Goal: Transaction & Acquisition: Purchase product/service

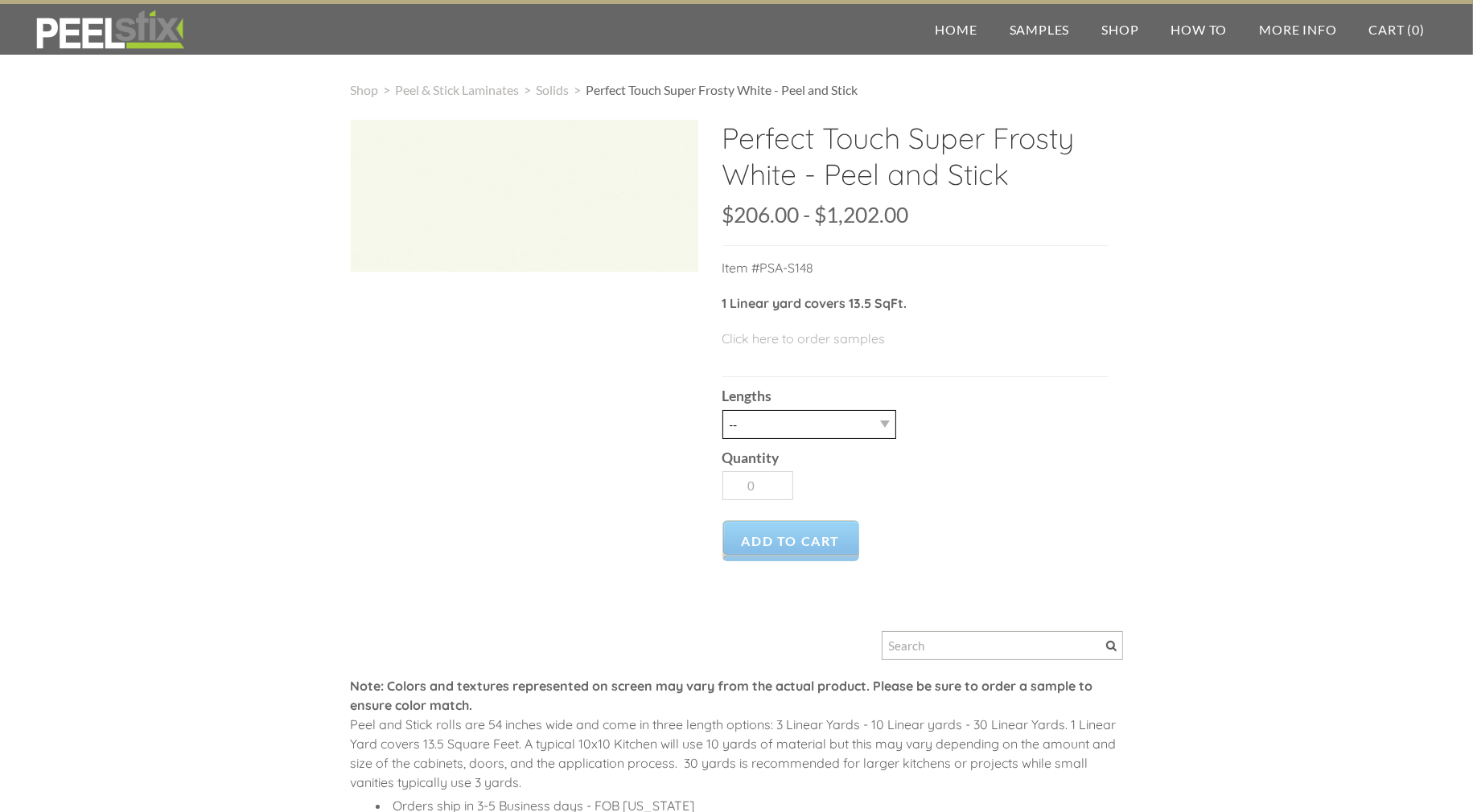
click at [837, 422] on select "-- 3LY 10LY 15LY 30LY" at bounding box center [809, 424] width 174 height 29
select select "3LY"
click at [722, 410] on select "-- 3LY 10LY 15LY 30LY" at bounding box center [809, 424] width 174 height 29
type input "1"
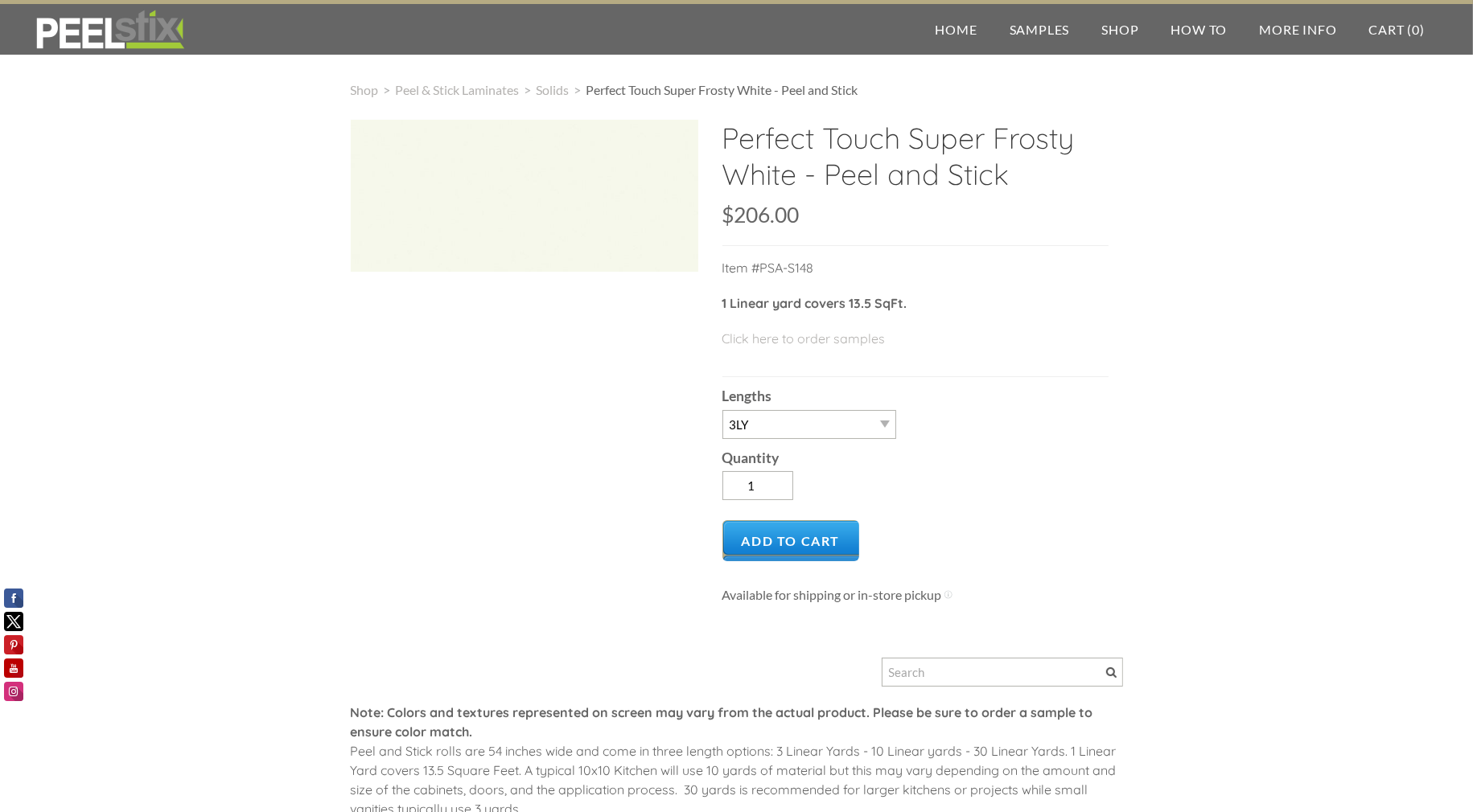
click at [936, 377] on div "Lengths -- 3LY 10LY 15LY 30LY" at bounding box center [916, 407] width 387 height 61
click at [851, 343] on link "Click here to order samples" at bounding box center [804, 338] width 163 height 16
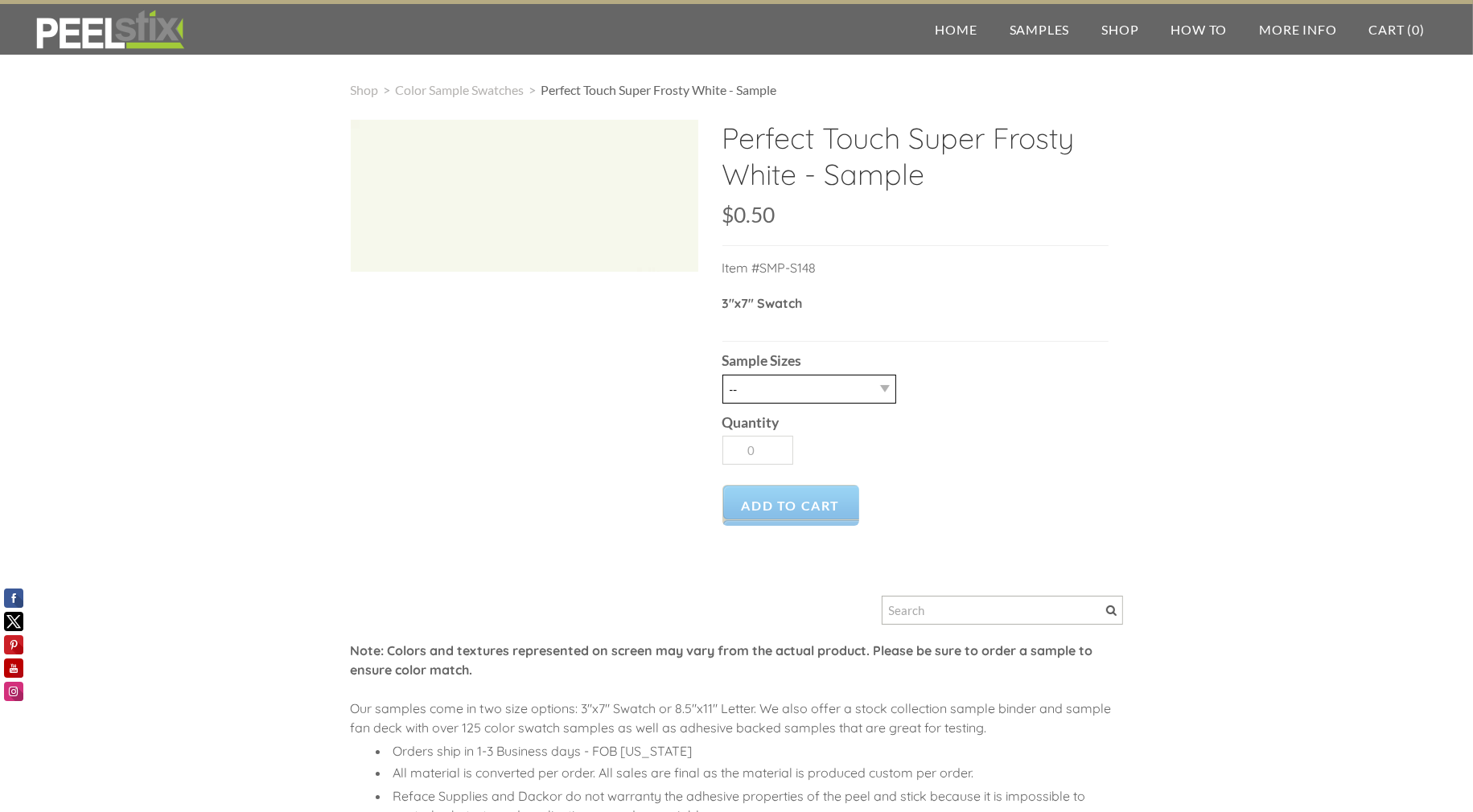
click at [872, 394] on select "-- 2.5" x 7" (No Peel and Stick) Swatch" at bounding box center [809, 389] width 174 height 29
select select "2.5" x 7" (No Peel and Stick) Swatch"
click at [722, 375] on select "-- 2.5" x 7" (No Peel and Stick) Swatch" at bounding box center [809, 389] width 174 height 29
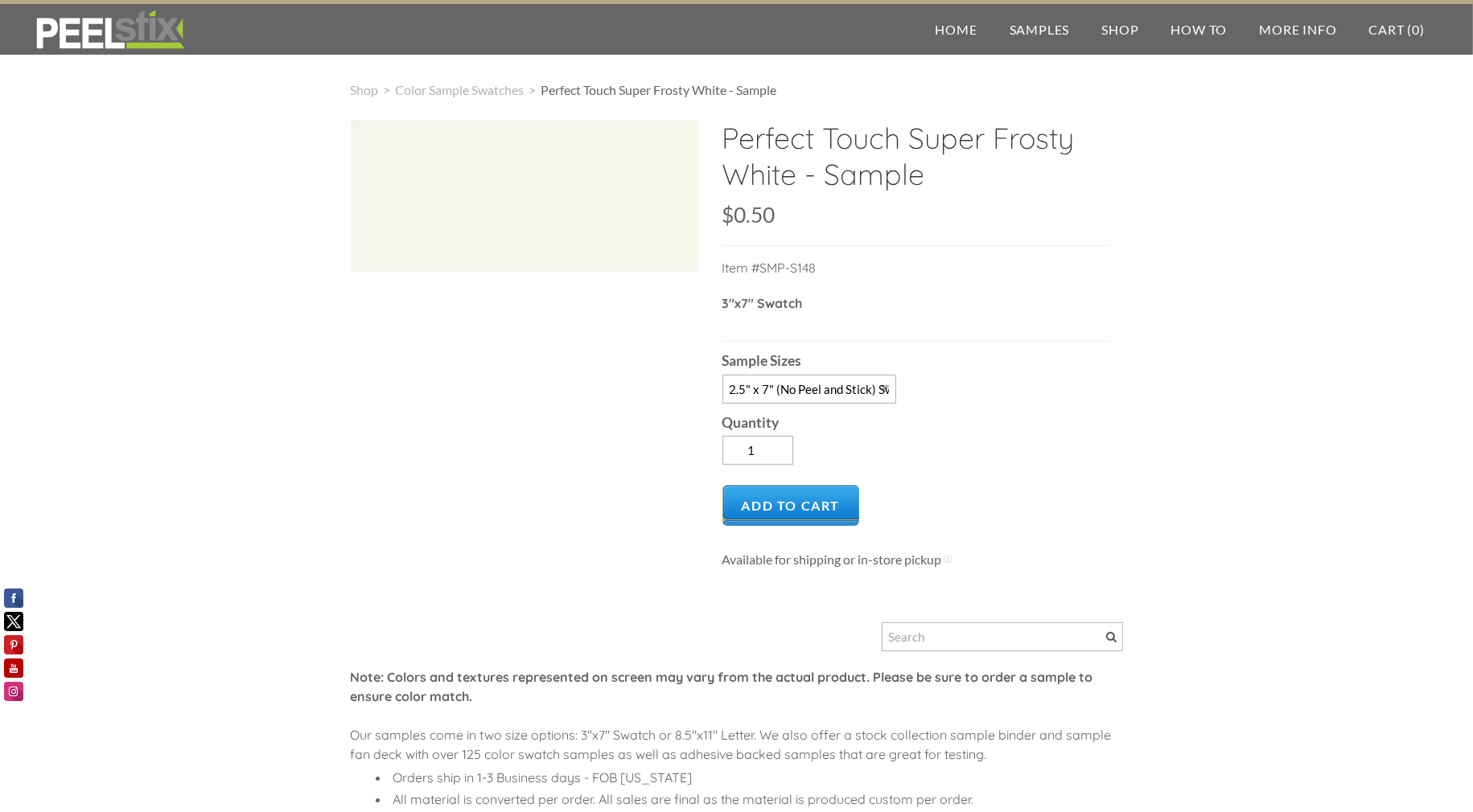
click at [879, 422] on label "Quantity" at bounding box center [916, 422] width 387 height 14
click at [794, 436] on input "1" at bounding box center [757, 450] width 70 height 29
click at [779, 438] on input "1" at bounding box center [757, 450] width 70 height 29
type input "2"
click at [783, 446] on input "2" at bounding box center [757, 450] width 70 height 29
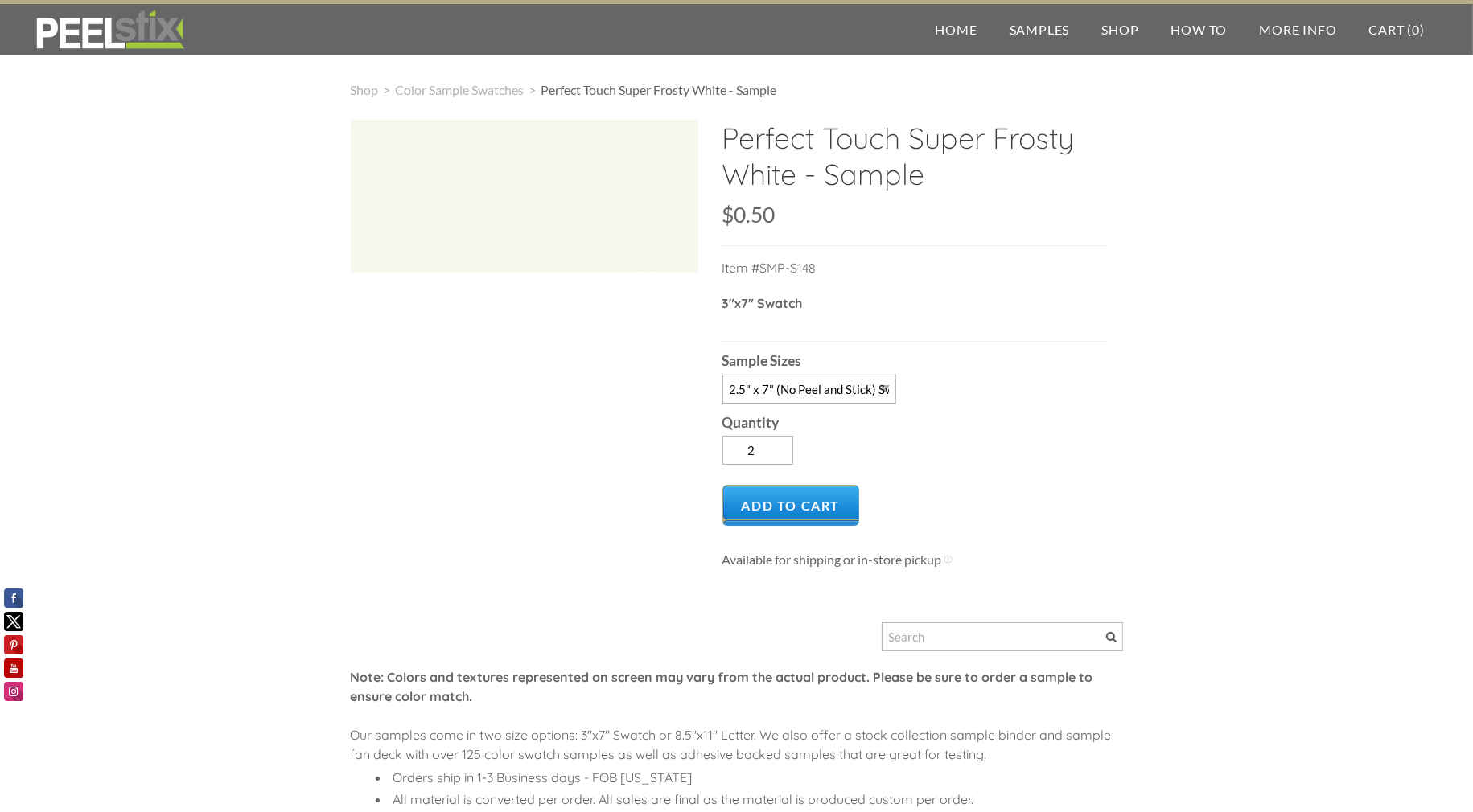
click at [805, 482] on div "Add to Cart Available for shipping or in-store pickup Pick up at: 310 East Crow…" at bounding box center [916, 519] width 387 height 93
click at [828, 489] on span "Add to Cart" at bounding box center [791, 505] width 138 height 41
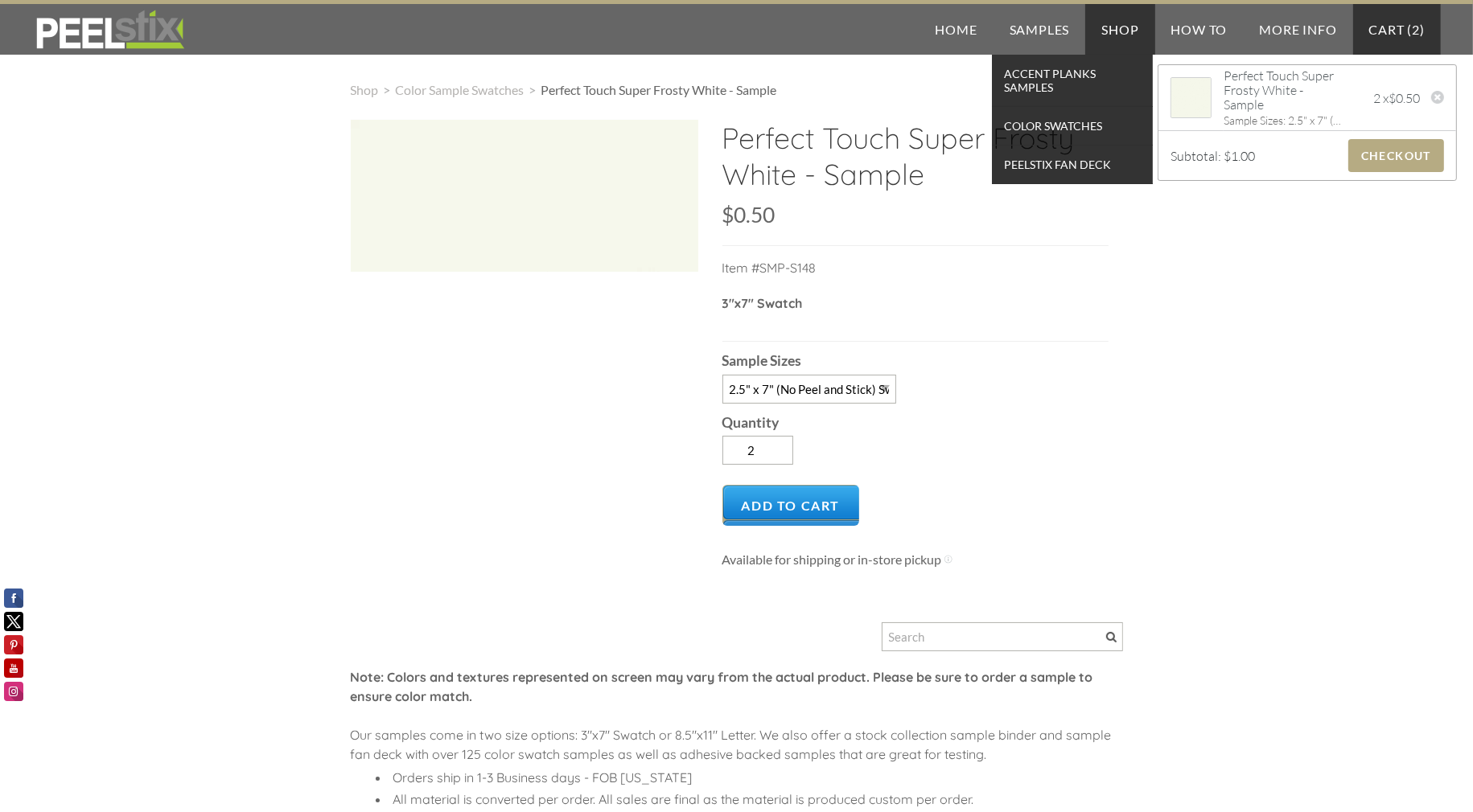
drag, startPoint x: 1054, startPoint y: 41, endPoint x: 1100, endPoint y: 26, distance: 48.4
click at [1055, 116] on span "Color Swatches" at bounding box center [1074, 126] width 149 height 22
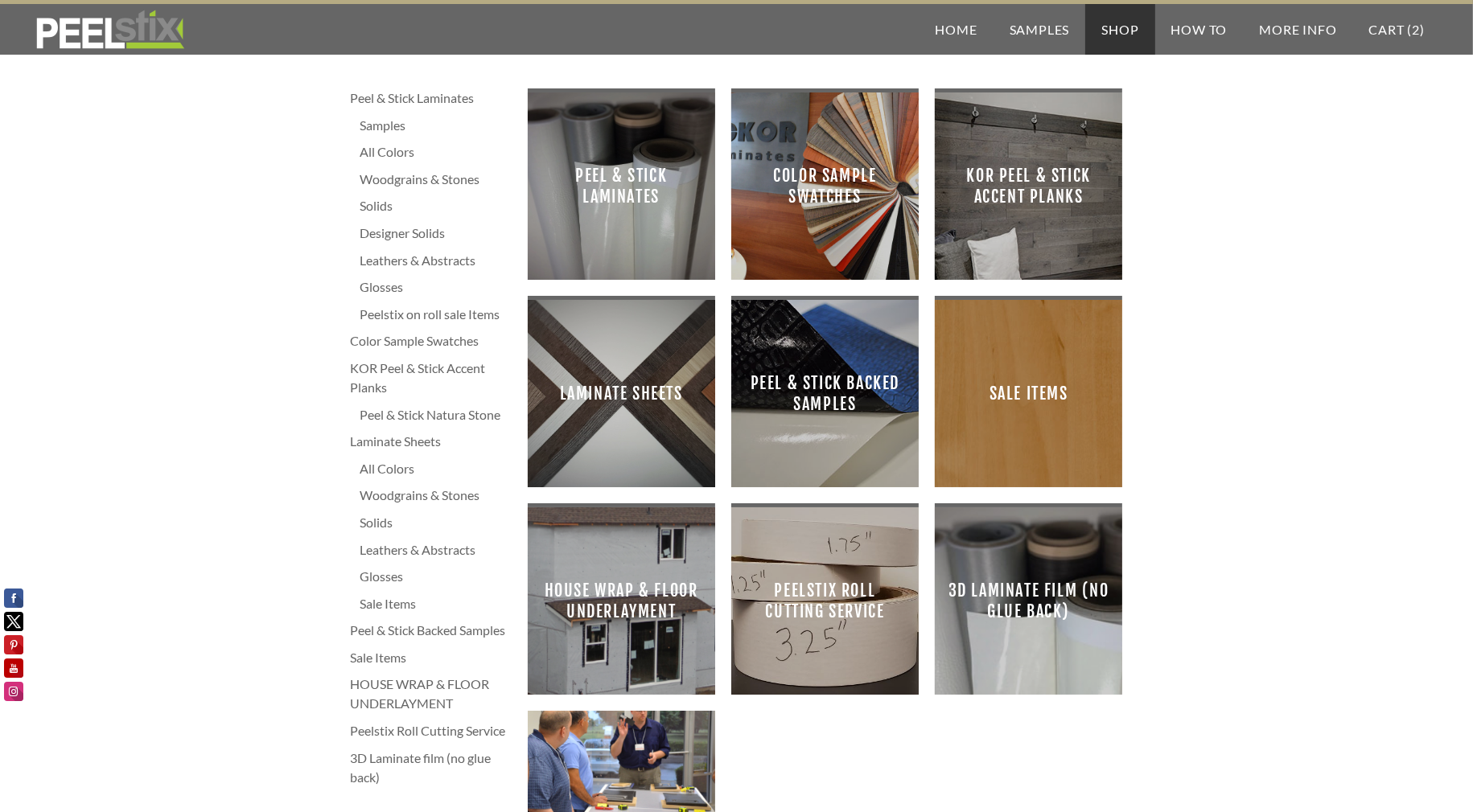
click at [1060, 394] on span "Sale Items" at bounding box center [1028, 394] width 161 height 161
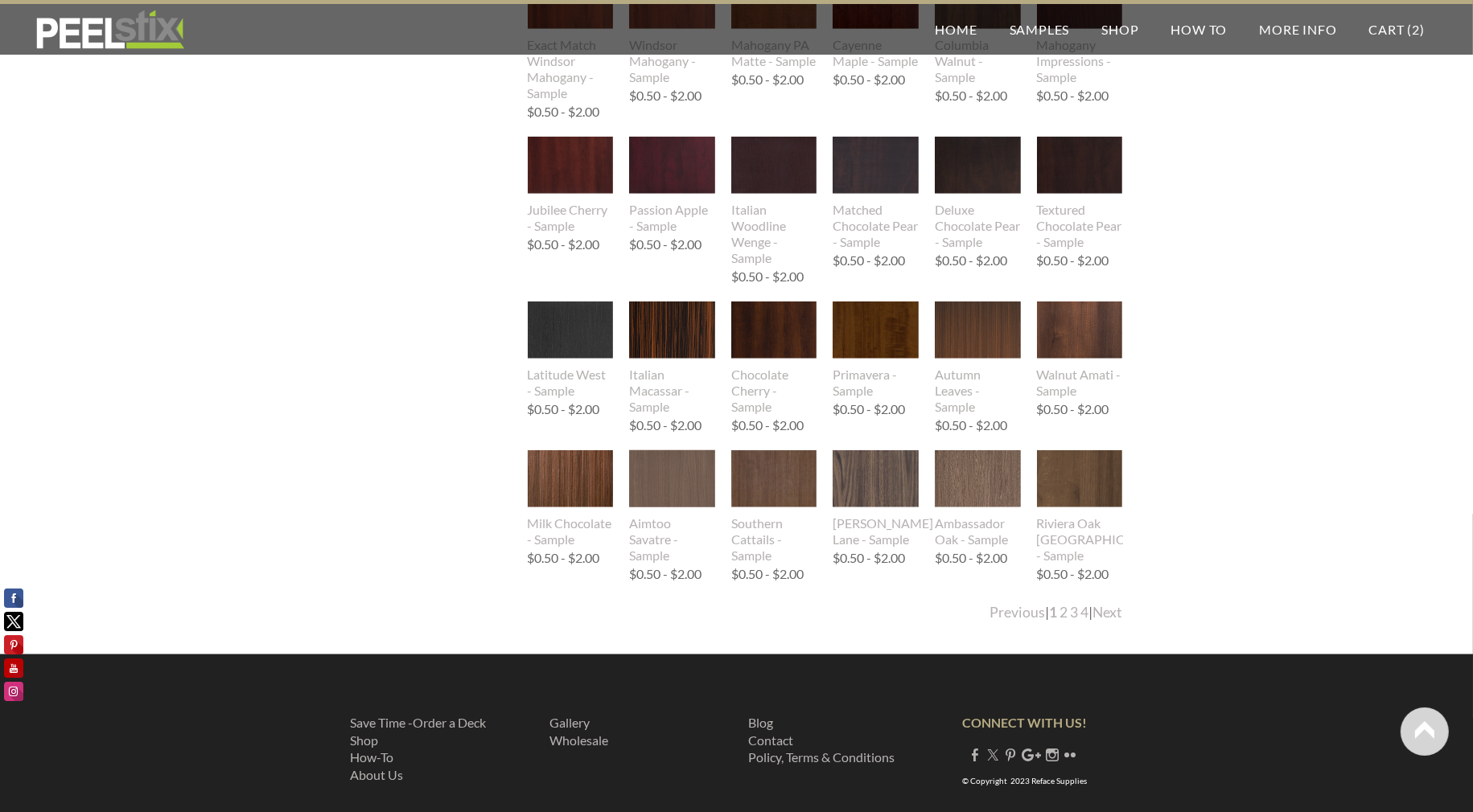
scroll to position [1567, 0]
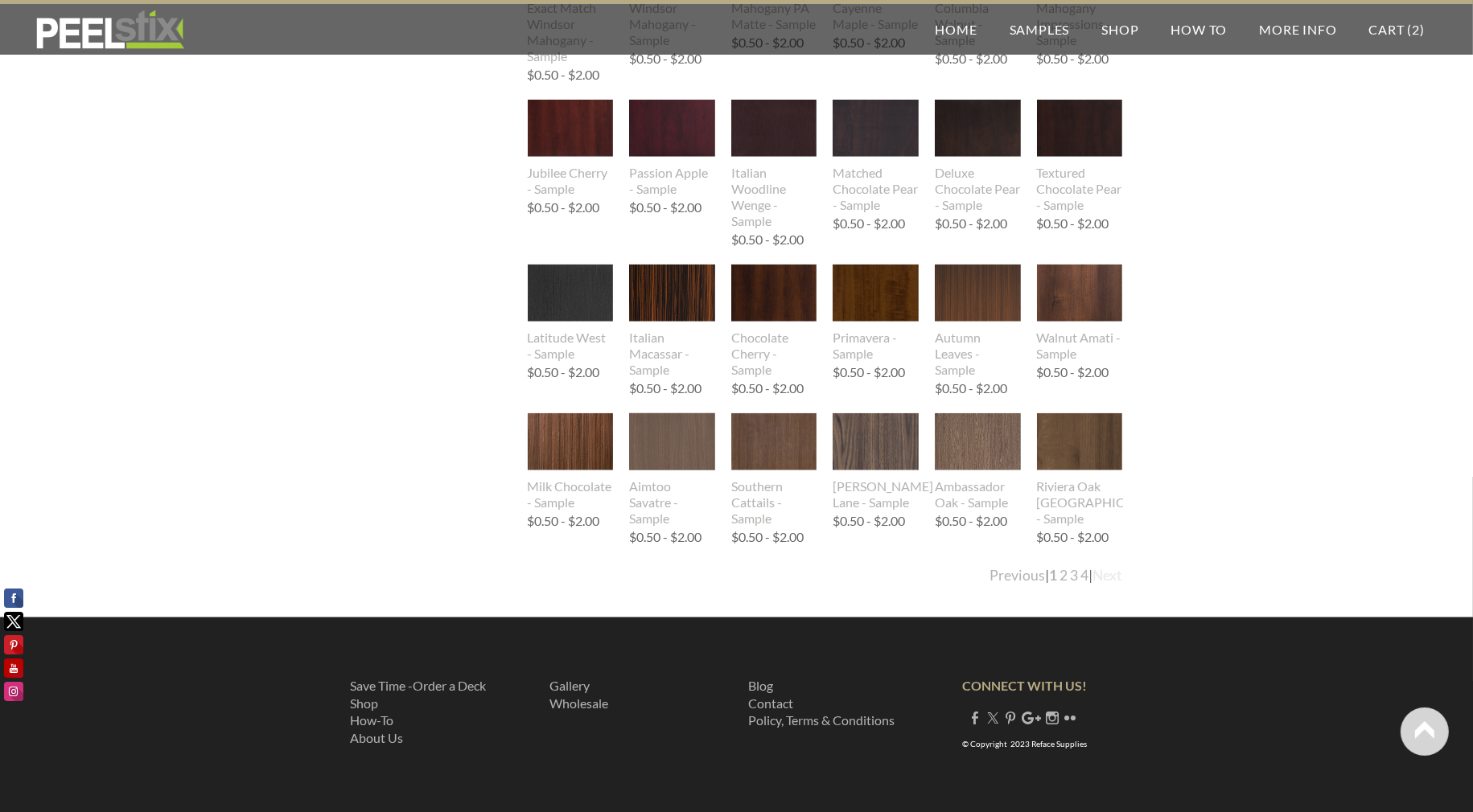
click at [1099, 570] on link "Next" at bounding box center [1109, 576] width 30 height 17
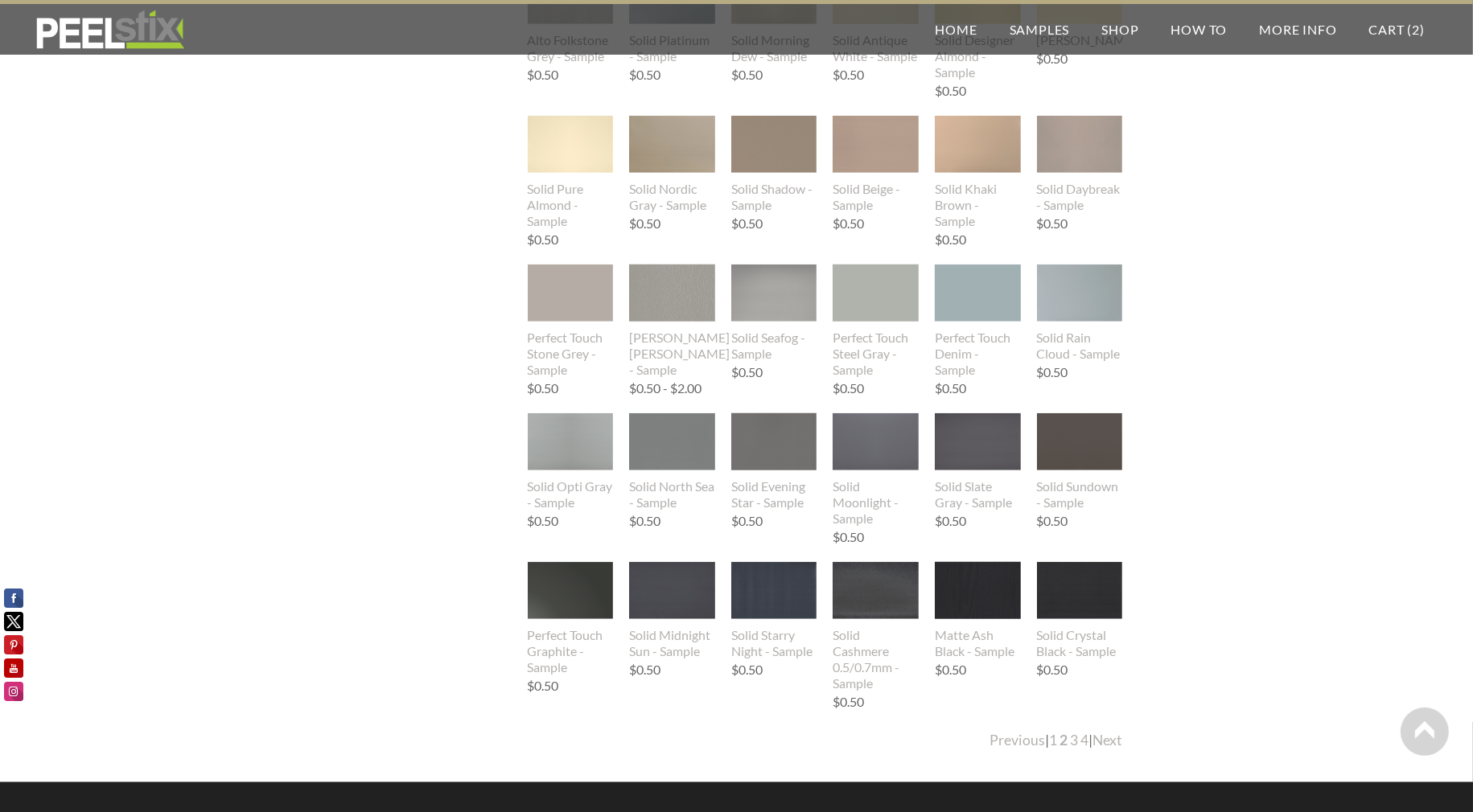
scroll to position [1448, 0]
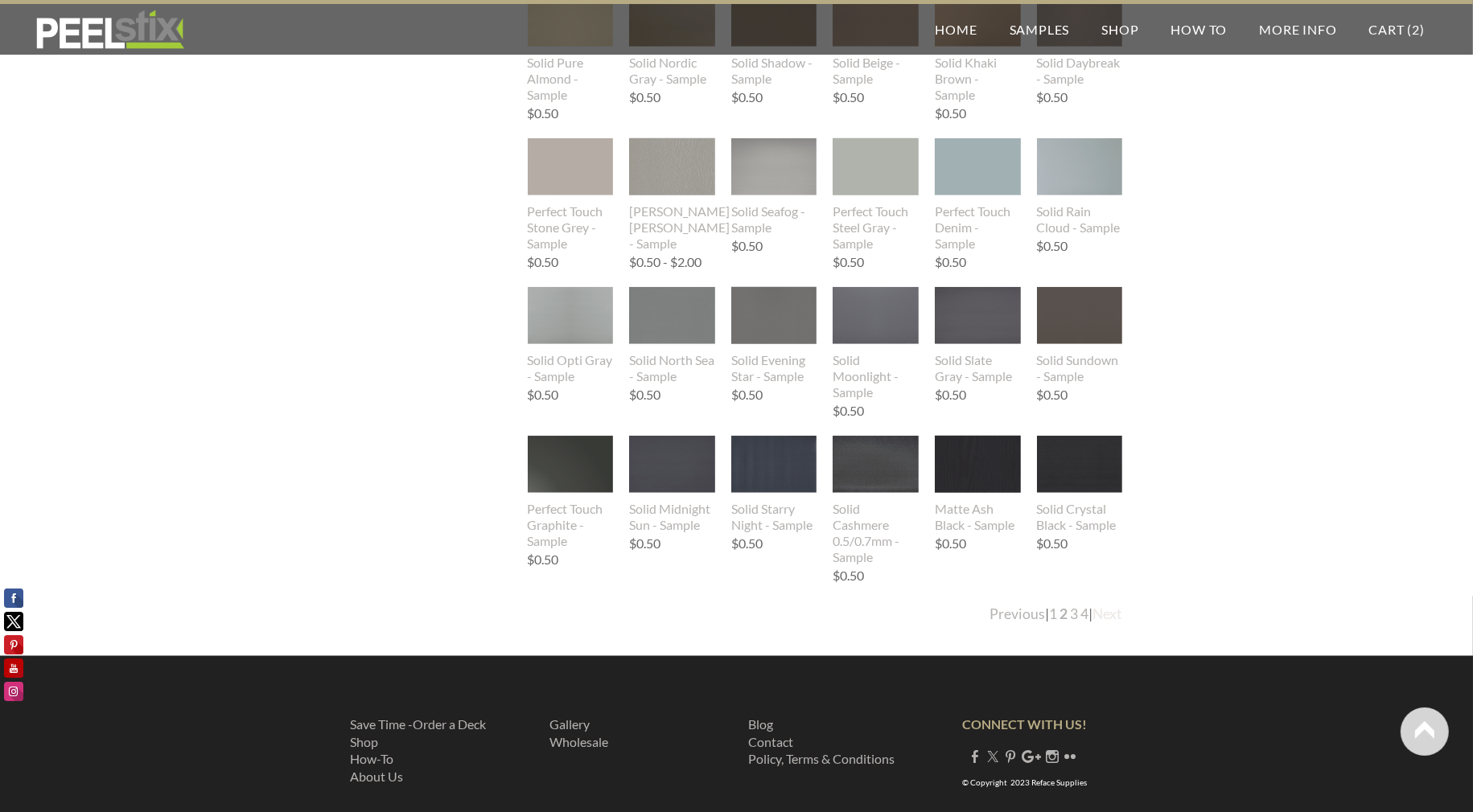
click at [1111, 613] on link "Next" at bounding box center [1109, 614] width 30 height 17
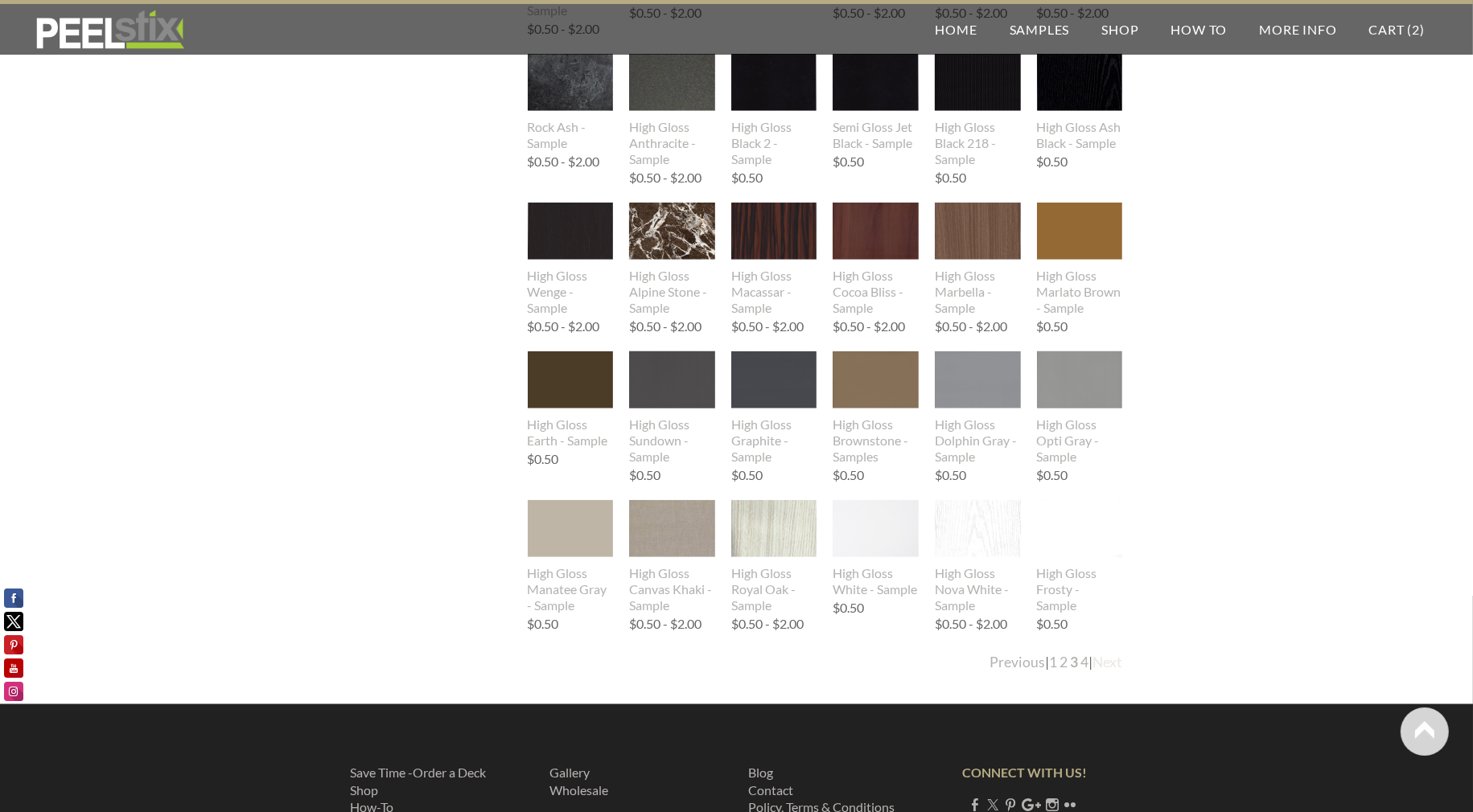
click at [1118, 664] on link "Next" at bounding box center [1109, 662] width 30 height 17
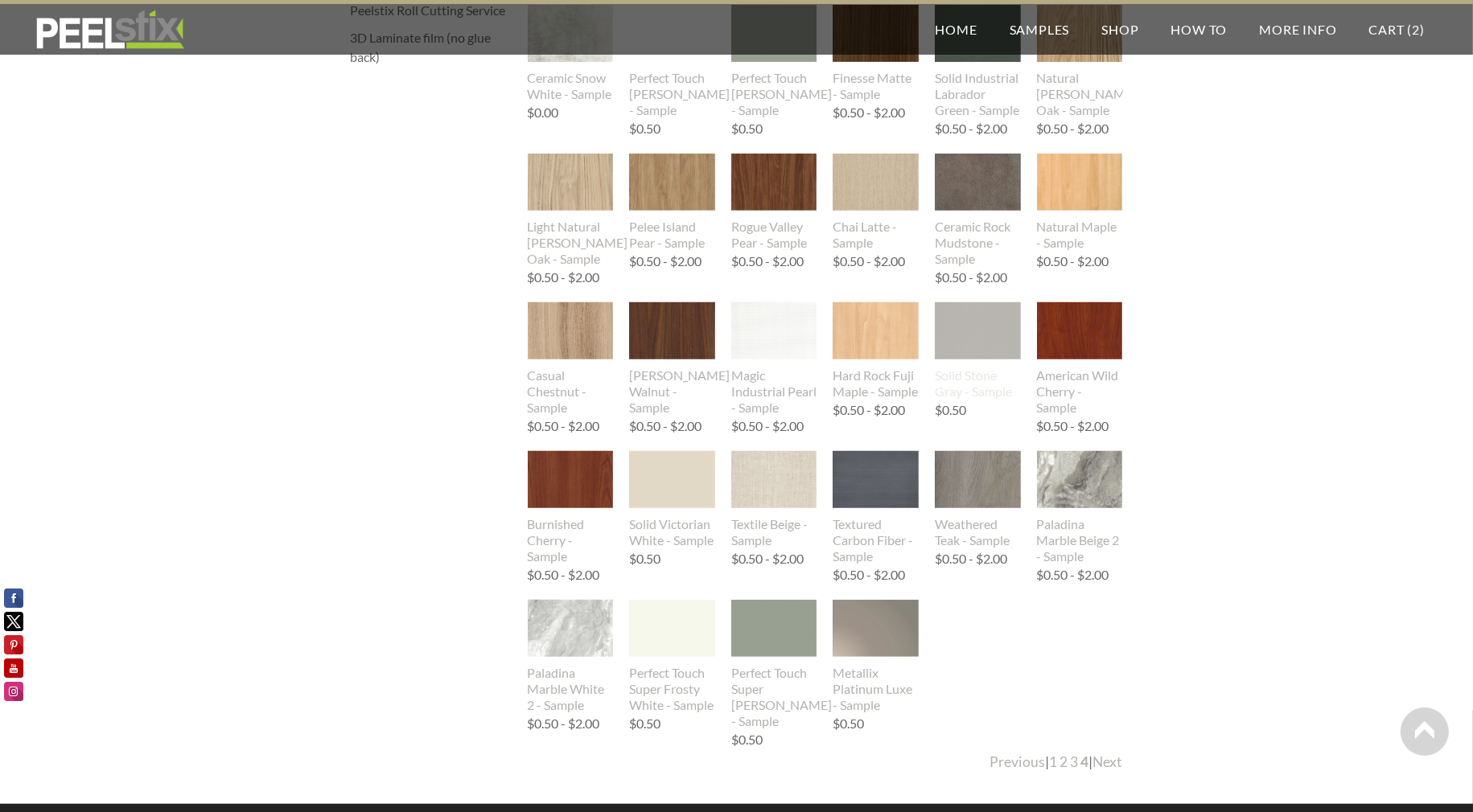
scroll to position [724, 0]
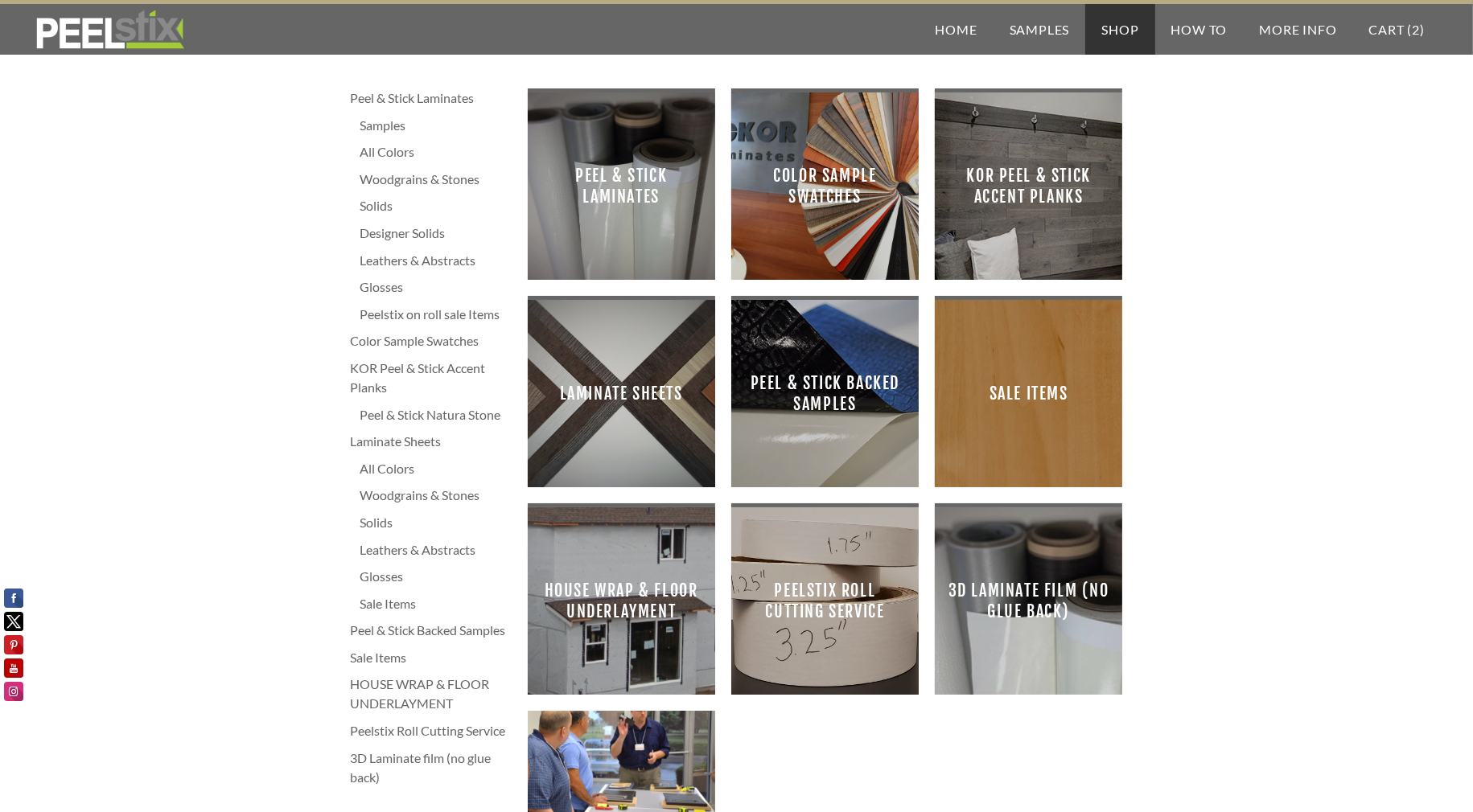
click at [606, 338] on span "Laminate Sheets" at bounding box center [621, 394] width 161 height 161
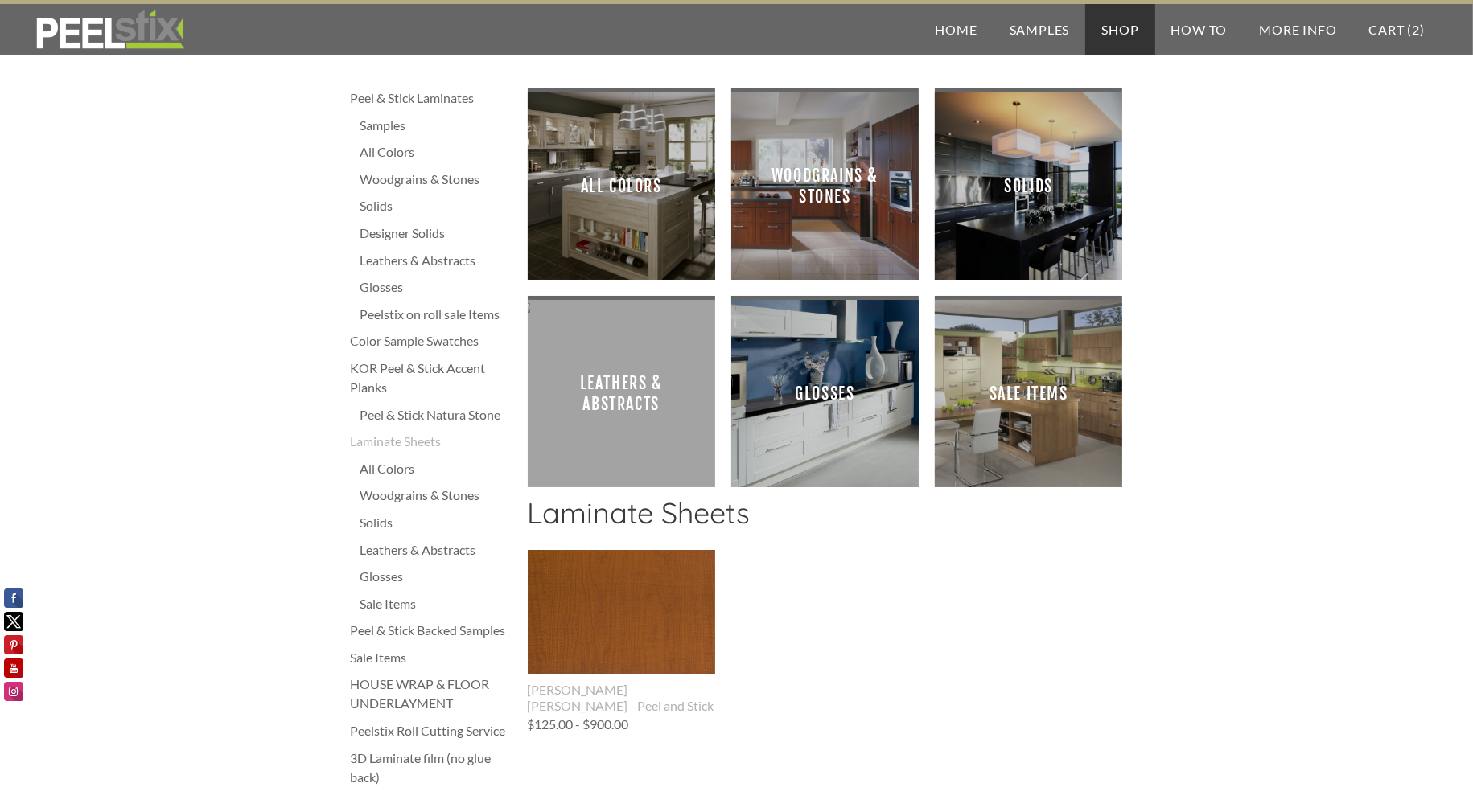
click at [1040, 194] on span "Solids" at bounding box center [1028, 186] width 161 height 161
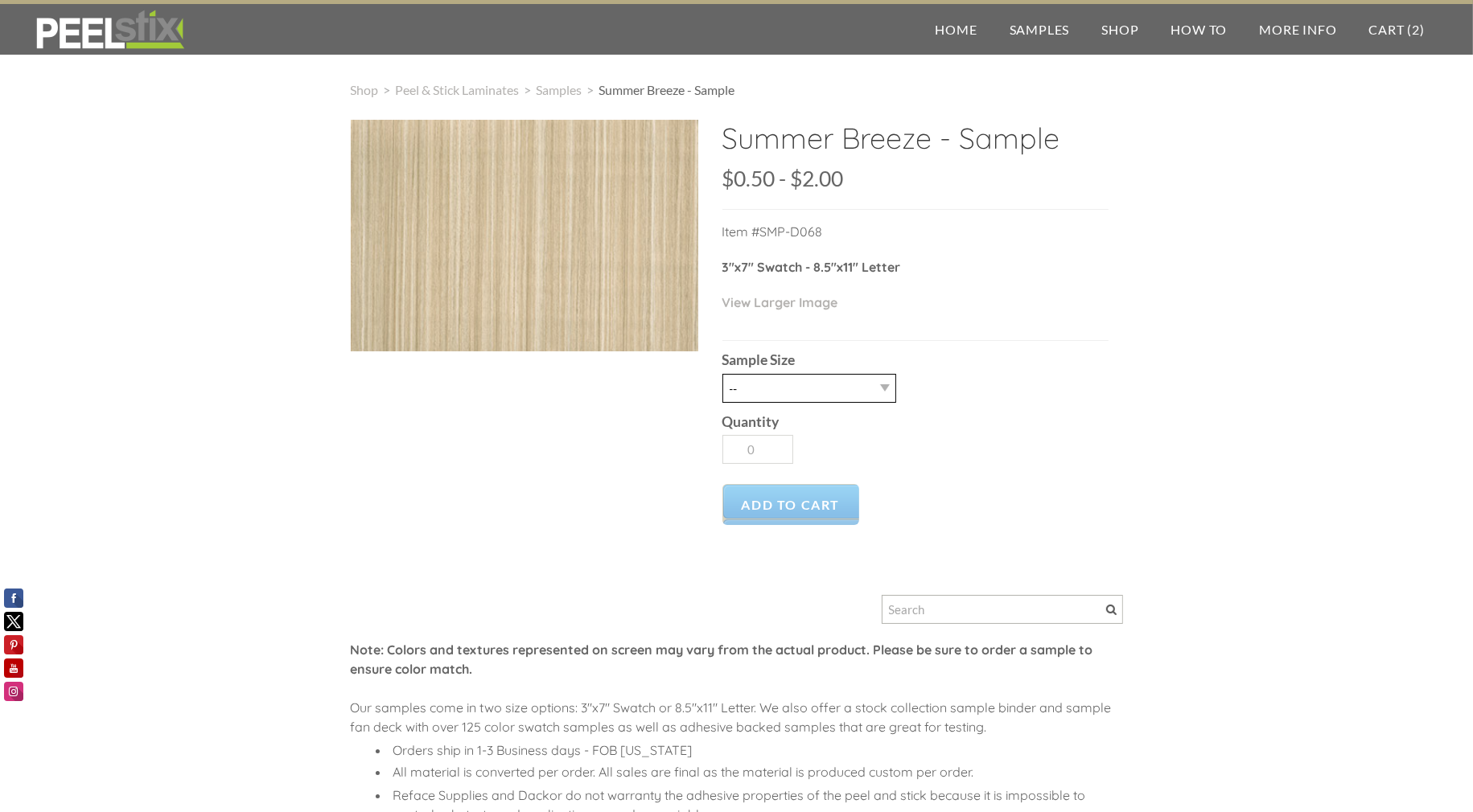
click at [786, 391] on select "-- 2.5" X 7" (No Peel and Stick) Swatch 8.5" X 11" (No Peel and Stick) Letter" at bounding box center [809, 388] width 174 height 29
select select "2.5" X 7" (No Peel and Stick) Swatch"
click at [722, 374] on select "-- 2.5" X 7" (No Peel and Stick) Swatch 8.5" X 11" (No Peel and Stick) Letter" at bounding box center [809, 388] width 174 height 29
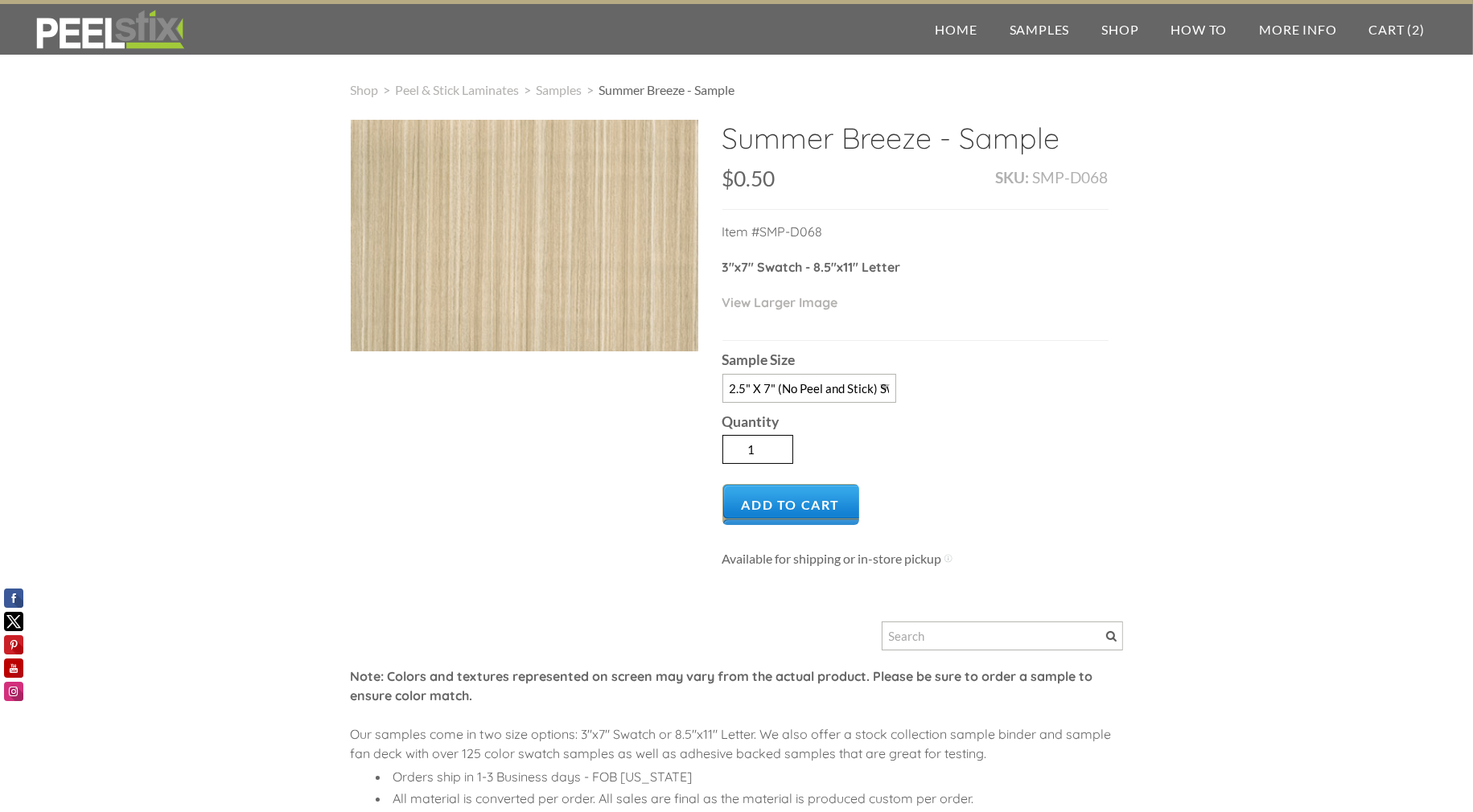
click at [782, 437] on input "1" at bounding box center [757, 449] width 70 height 29
click at [782, 438] on input "1" at bounding box center [757, 449] width 70 height 29
click at [782, 443] on input "2" at bounding box center [757, 449] width 70 height 29
type input "1"
click at [780, 451] on input "1" at bounding box center [757, 449] width 70 height 29
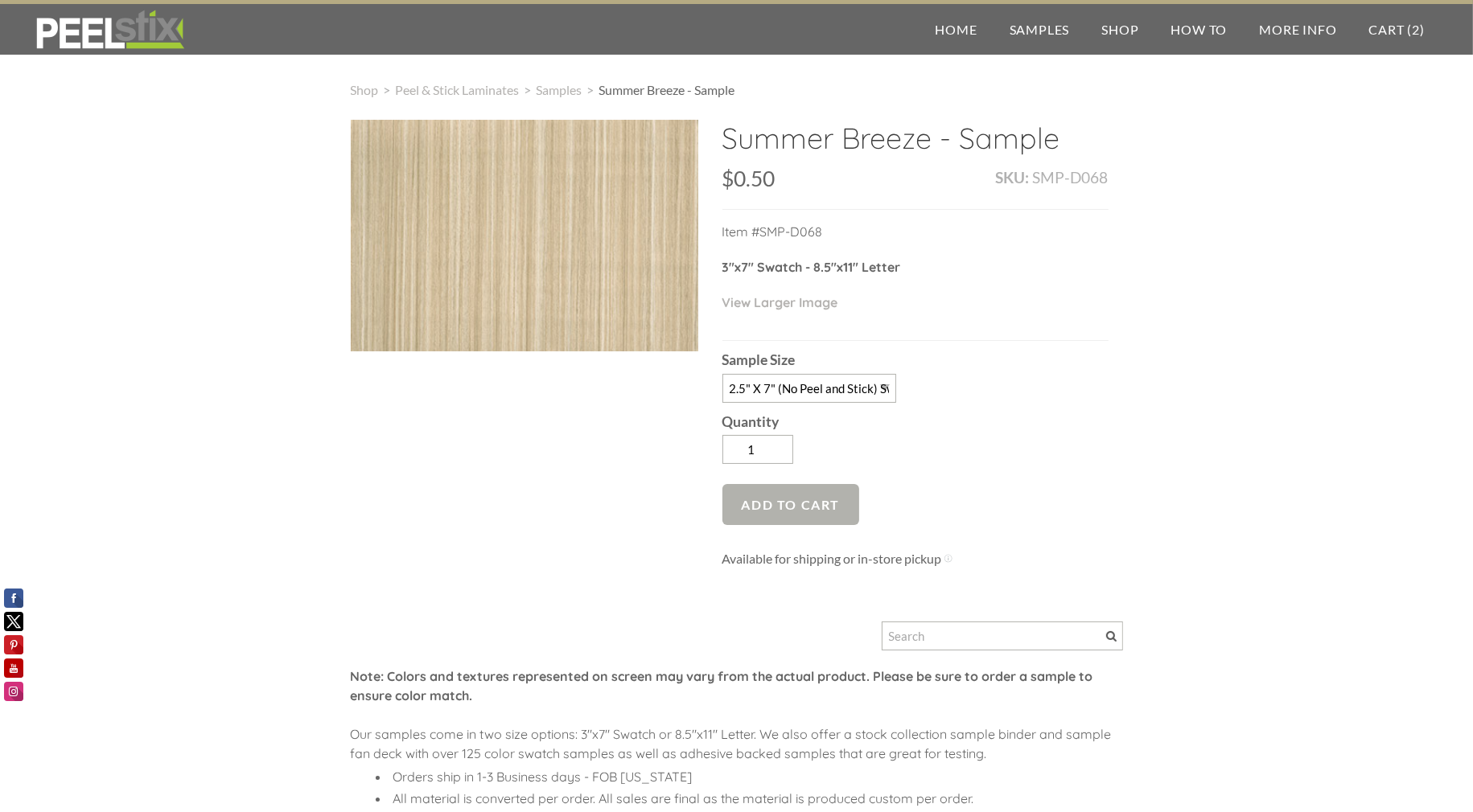
click at [792, 496] on span "Add to Cart" at bounding box center [791, 504] width 138 height 41
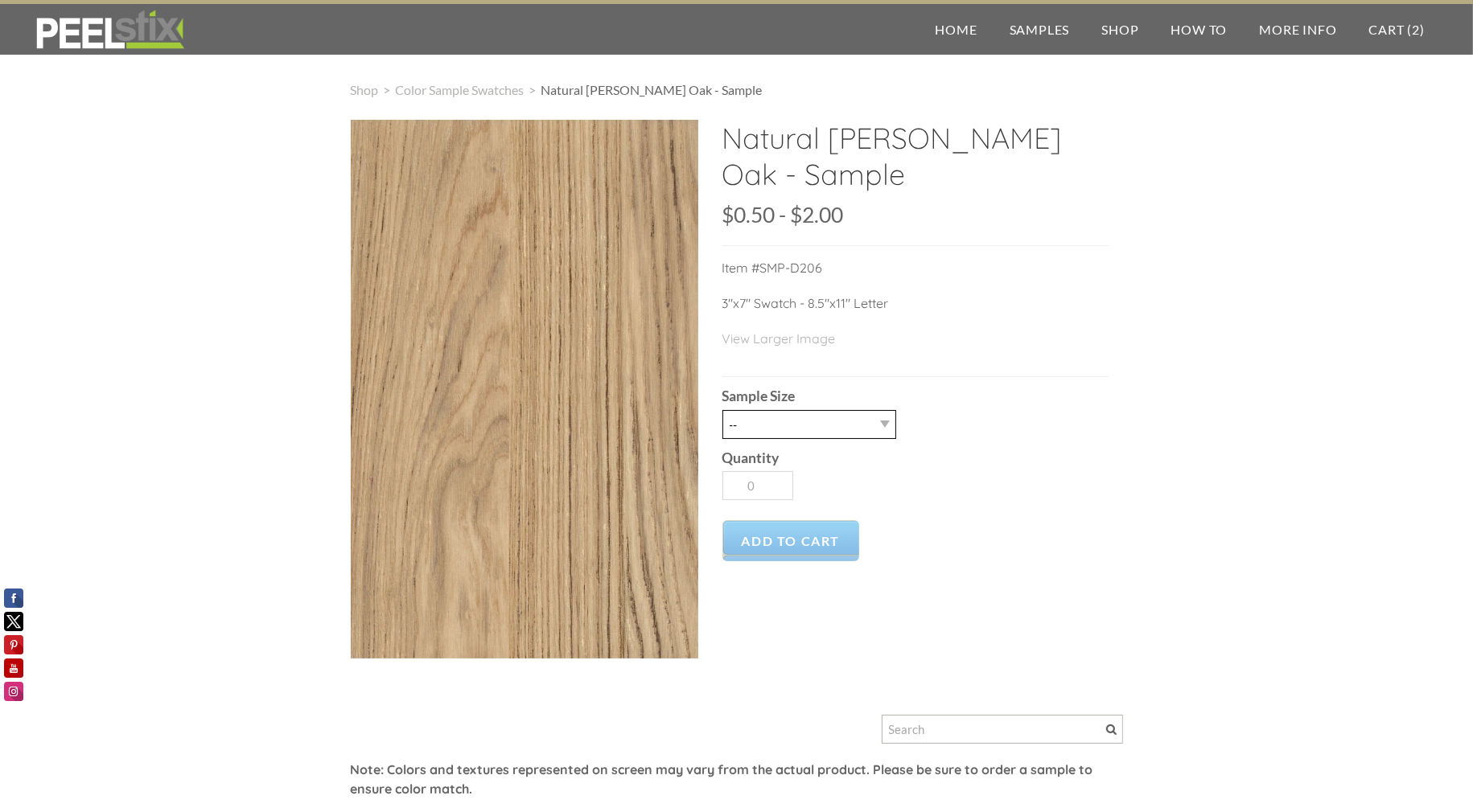
click at [812, 431] on select "-- 2.5" X 7" (No Peel and Stick) Swatch 8.5" X 11" (No Peel and Stick) Letter" at bounding box center [809, 424] width 174 height 29
select select "2.5" X 7" (No Peel and Stick) Swatch"
click at [722, 410] on select "-- 2.5" X 7" (No Peel and Stick) Swatch 8.5" X 11" (No Peel and Stick) Letter" at bounding box center [809, 424] width 174 height 29
type input "1"
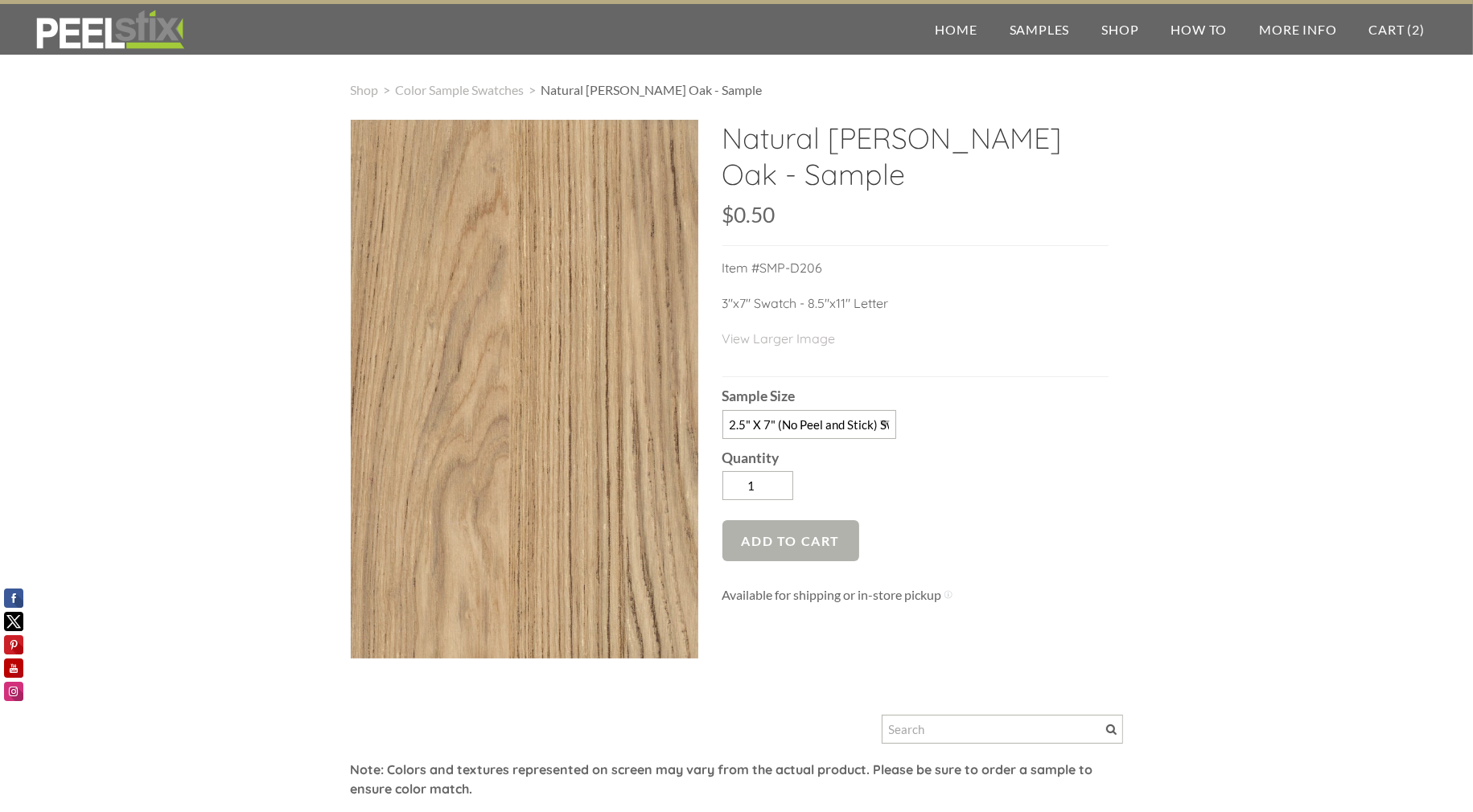
click at [819, 548] on span "Add to Cart" at bounding box center [791, 541] width 138 height 41
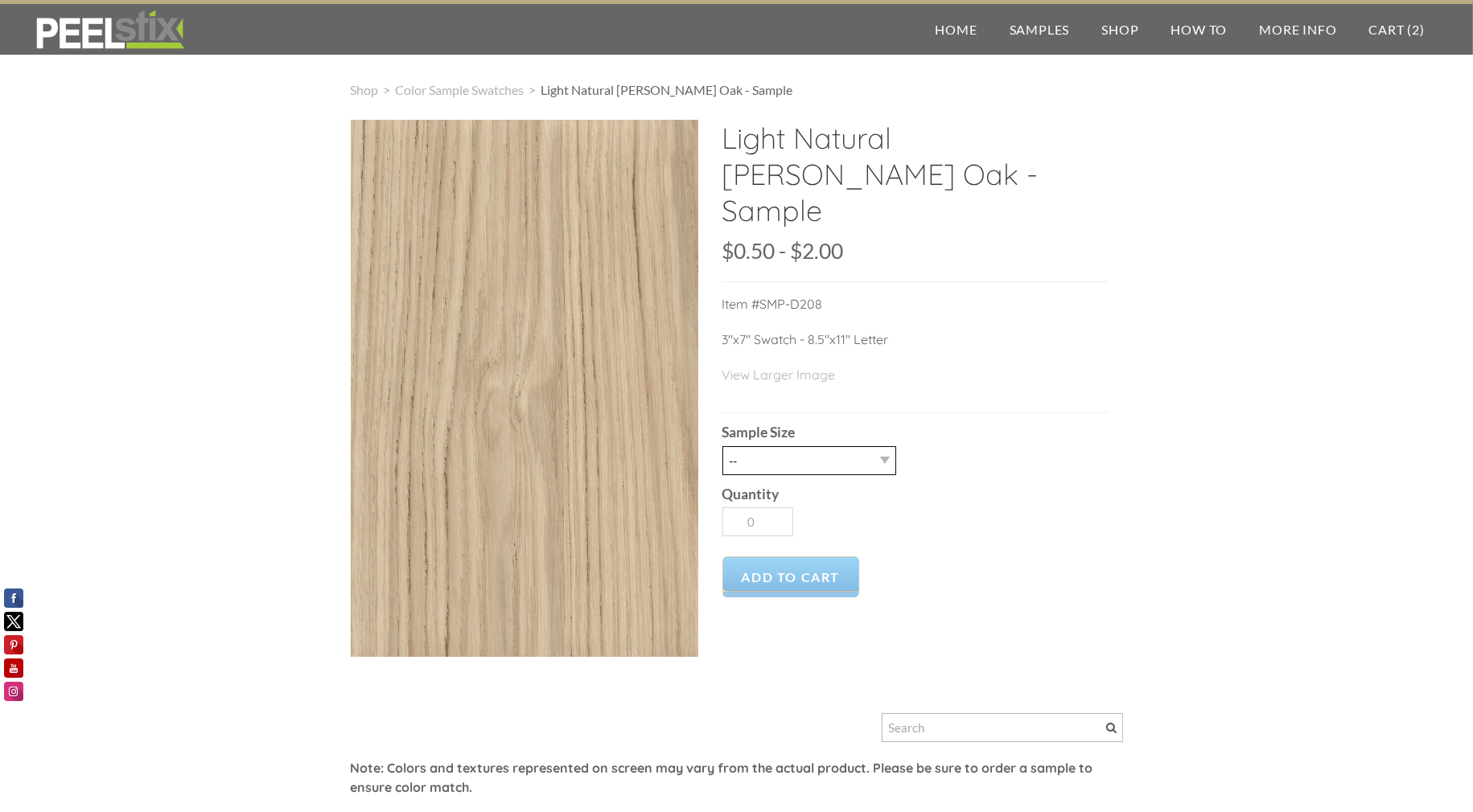
drag, startPoint x: 815, startPoint y: 426, endPoint x: 812, endPoint y: 435, distance: 9.5
click at [815, 446] on select "-- 2.5" X 7" (No Peel and Stick) Swatch 8.5" X 11" (No Peel and Stick) Letter" at bounding box center [809, 460] width 174 height 29
select select "2.5" X 7" (No Peel and Stick) Swatch"
click at [722, 446] on select "-- 2.5" X 7" (No Peel and Stick) Swatch 8.5" X 11" (No Peel and Stick) Letter" at bounding box center [809, 460] width 174 height 29
type input "1"
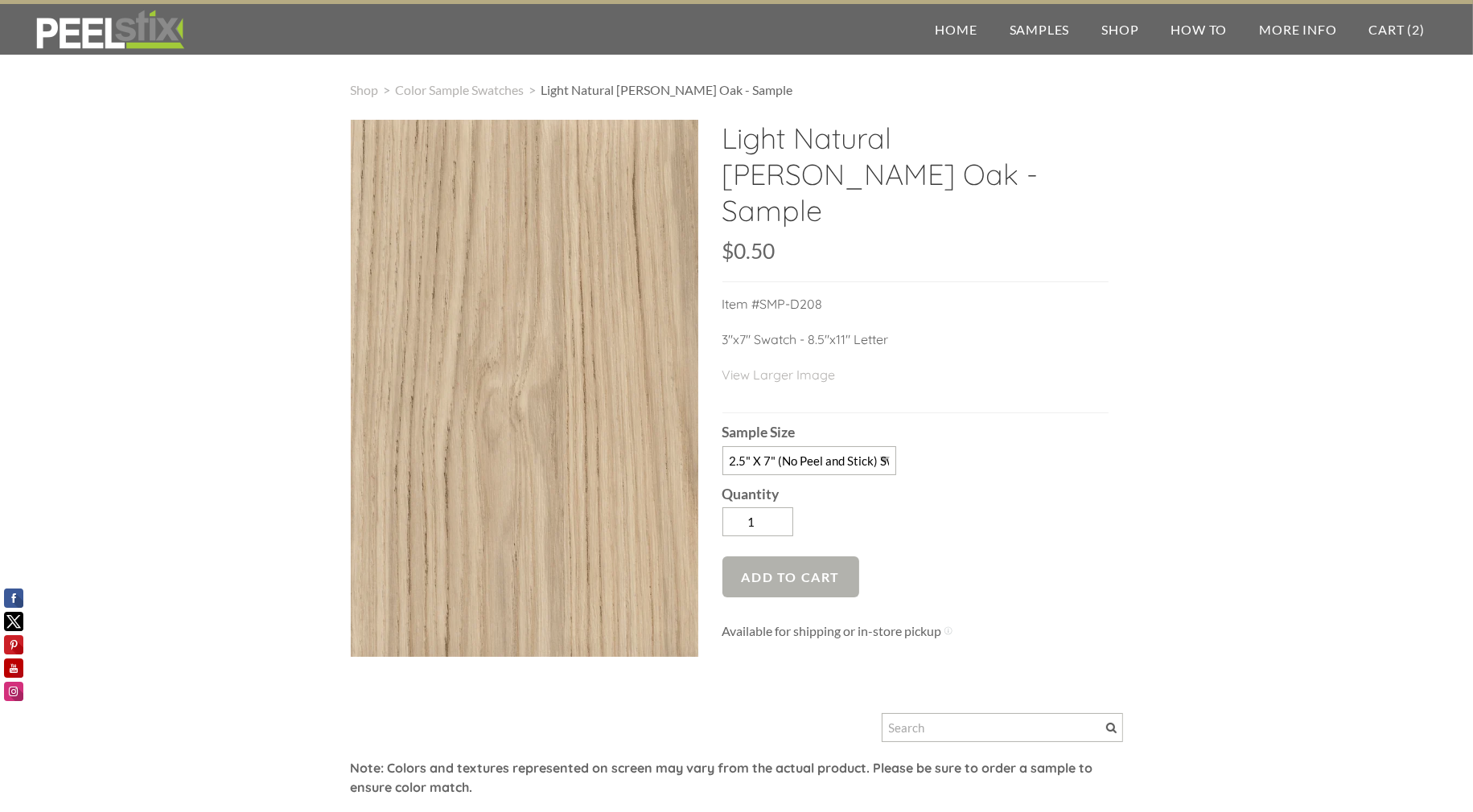
click at [814, 557] on span "Add to Cart" at bounding box center [791, 578] width 138 height 41
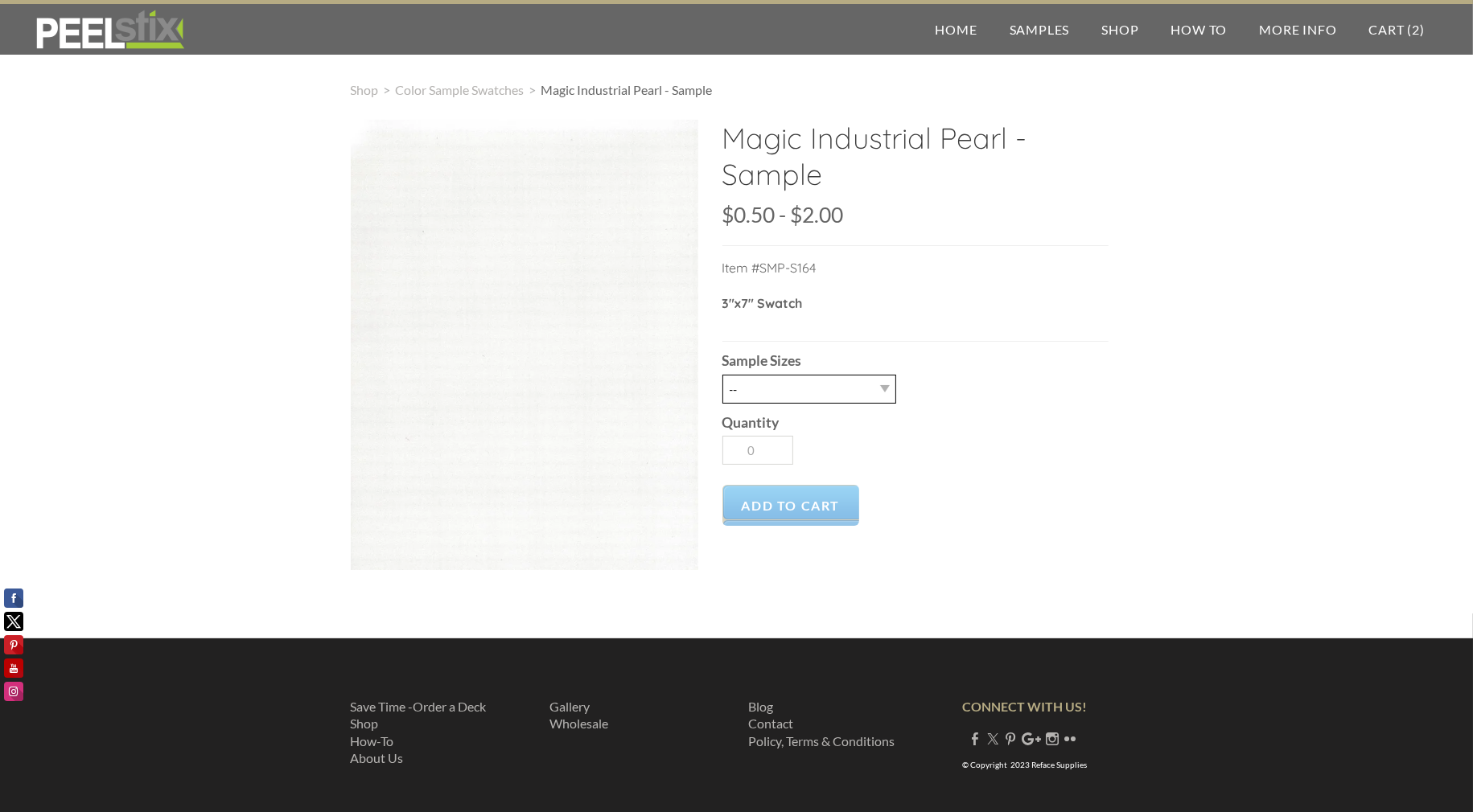
click at [823, 383] on select "-- 2.5" x 7" (No Peel and Stick) Swatch 8.5" x 11" (No Peel and Stick) Letter" at bounding box center [809, 389] width 174 height 29
select select "2.5" x 7" (No Peel and Stick) Swatch"
click at [722, 375] on select "-- 2.5" x 7" (No Peel and Stick) Swatch 8.5" x 11" (No Peel and Stick) Letter" at bounding box center [809, 389] width 174 height 29
type input "1"
click at [806, 520] on span "Add to Cart" at bounding box center [791, 505] width 138 height 41
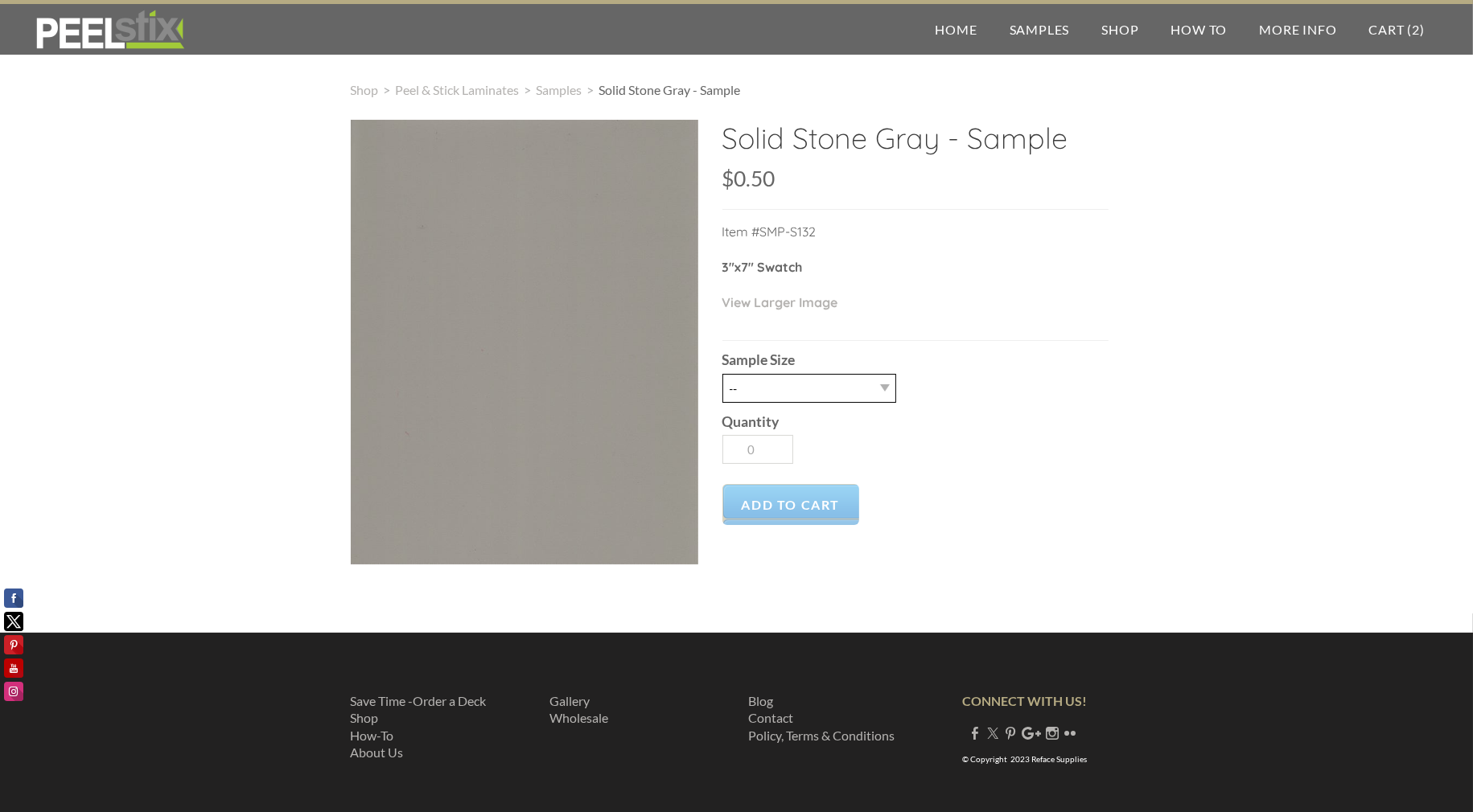
click at [817, 395] on select "-- 2.5" X 7" (No Peel and Stick) Swatch" at bounding box center [809, 388] width 174 height 29
select select "2.5" X 7" (No Peel and Stick) Swatch"
click at [722, 374] on select "-- 2.5" X 7" (No Peel and Stick) Swatch" at bounding box center [809, 388] width 174 height 29
type input "1"
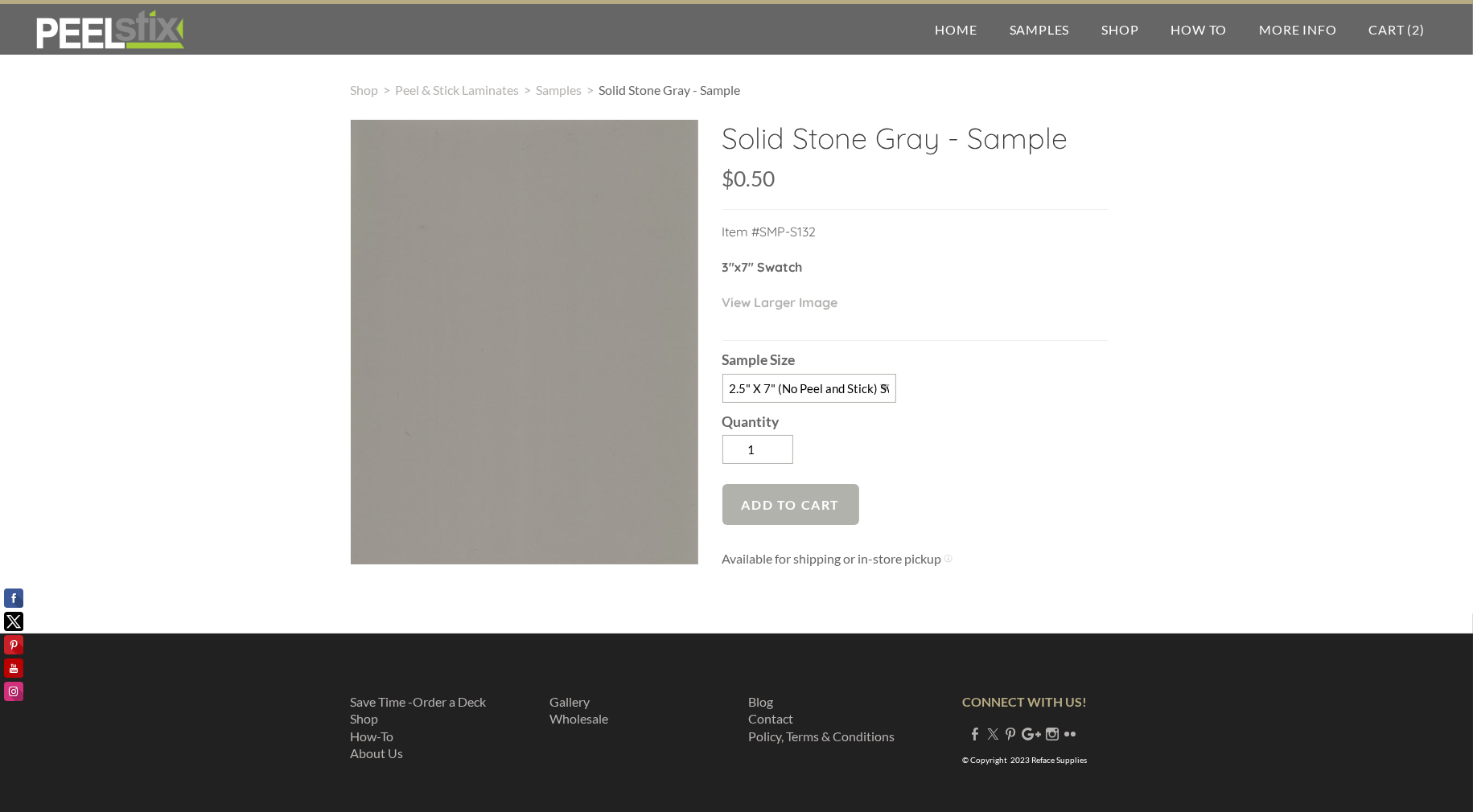
click at [801, 519] on span "Add to Cart" at bounding box center [791, 504] width 138 height 41
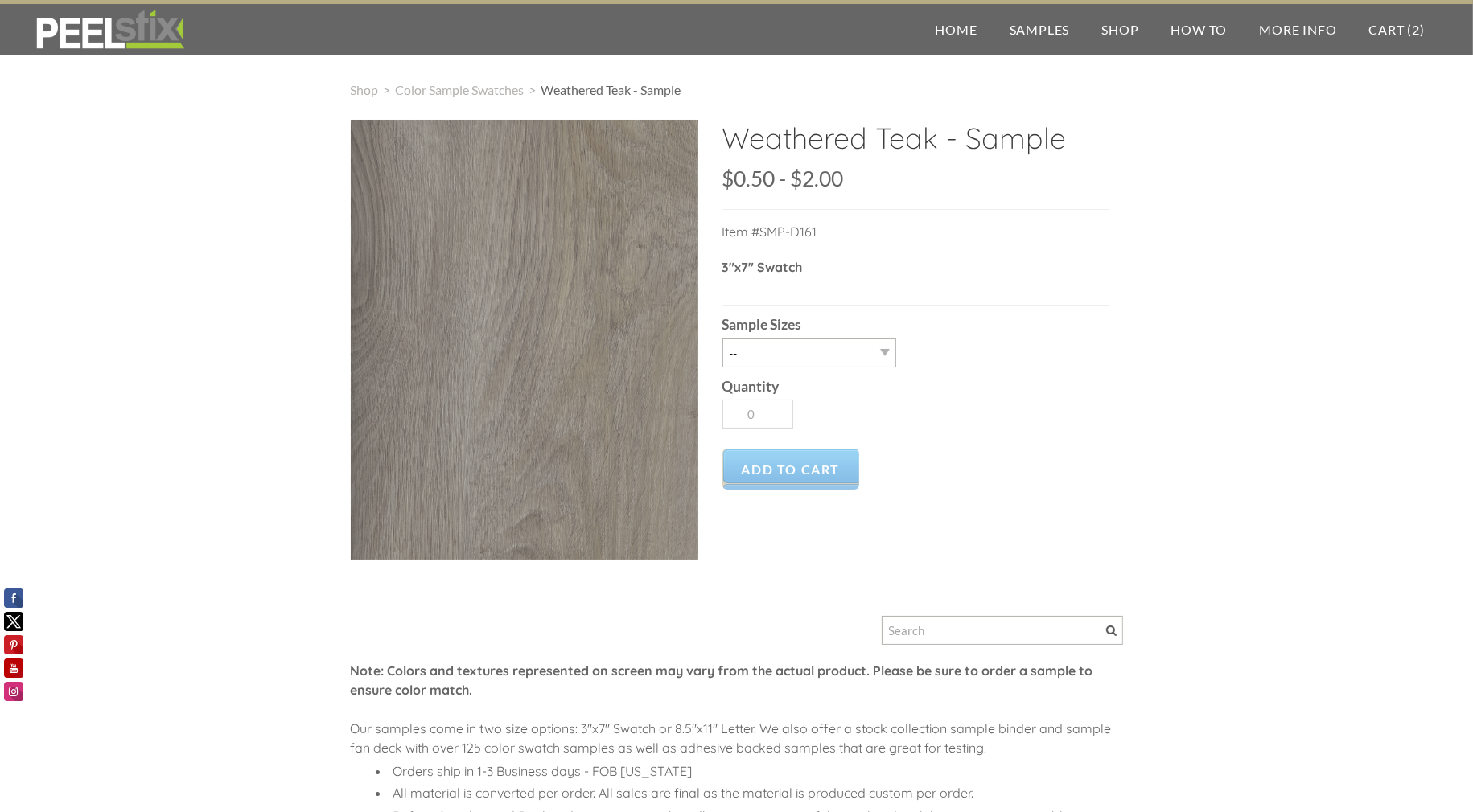
click at [798, 373] on div "Quantity 0" at bounding box center [916, 402] width 387 height 69
click at [821, 368] on div "Weathered Teak - Sample SKU: $0.50 0.5 2 $0.50 - $2.00 Unavailable per item Ite…" at bounding box center [916, 311] width 387 height 383
select select "2.5" x 7" (No Peel and Stick) Swatch"
click at [722, 338] on select "-- 2.5" x 7" (No Peel and Stick) Swatch 8.5" x 11" (No Peel and Stick) Letter" at bounding box center [809, 353] width 174 height 29
type input "1"
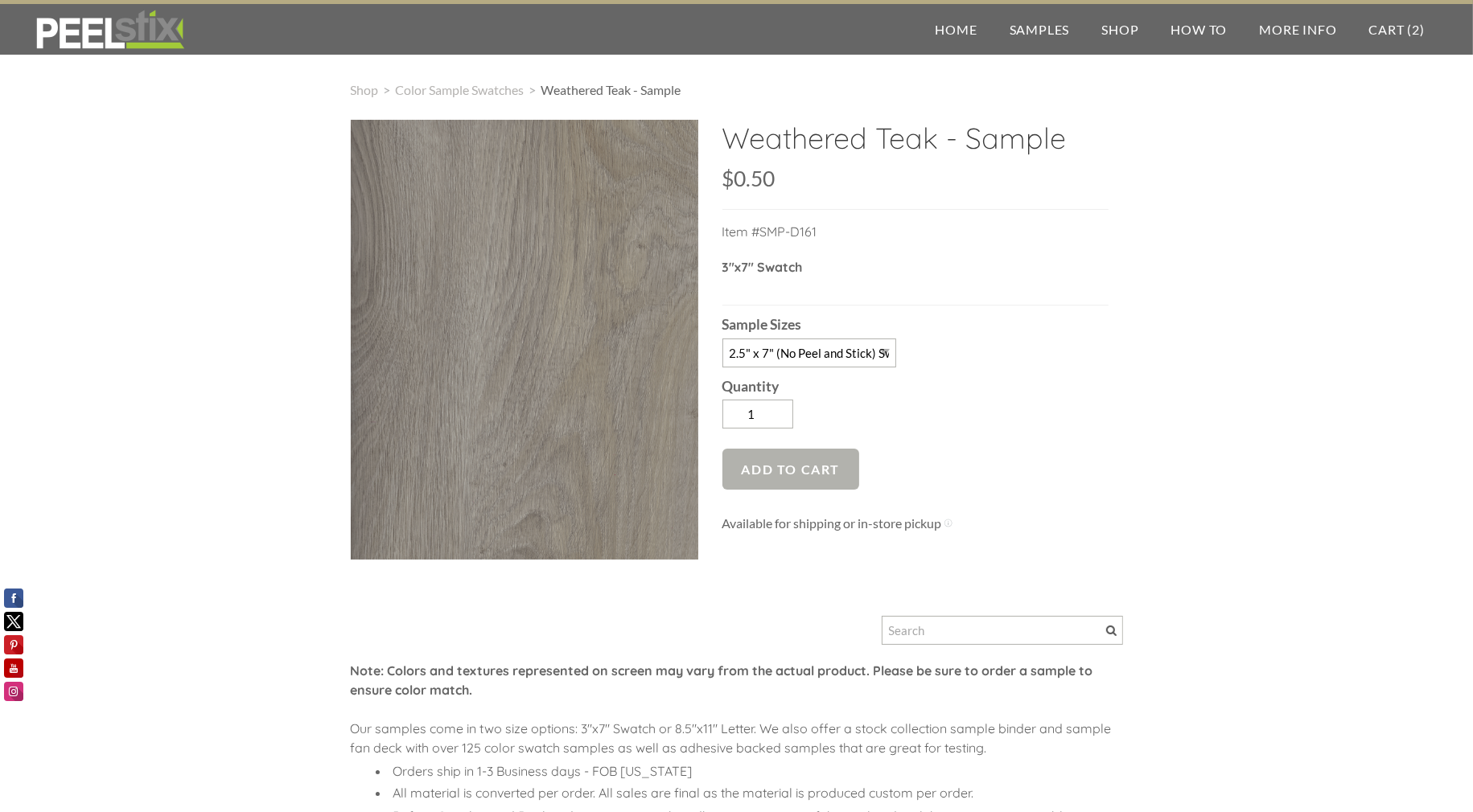
click at [793, 465] on span "Add to Cart" at bounding box center [791, 470] width 138 height 41
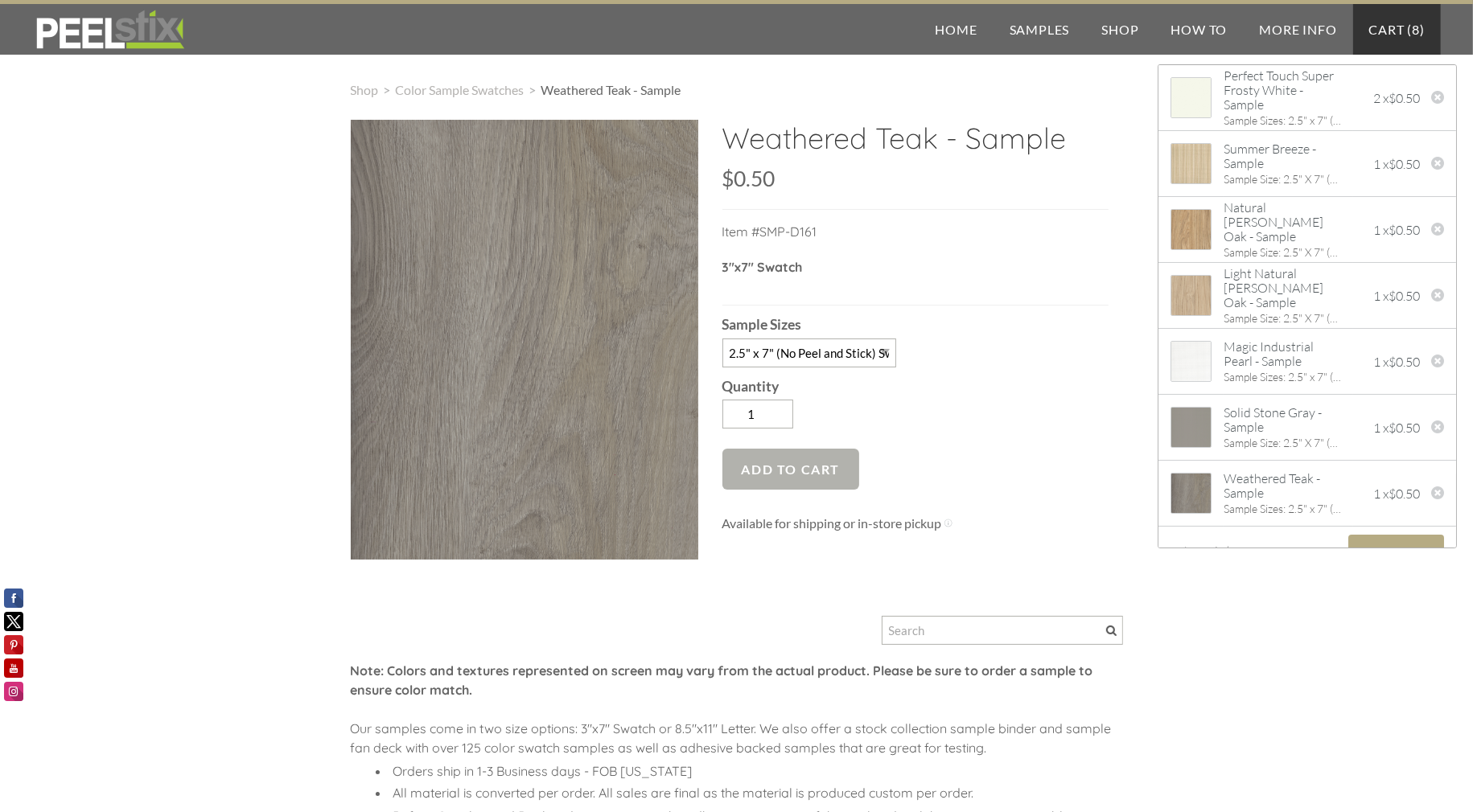
scroll to position [19, 0]
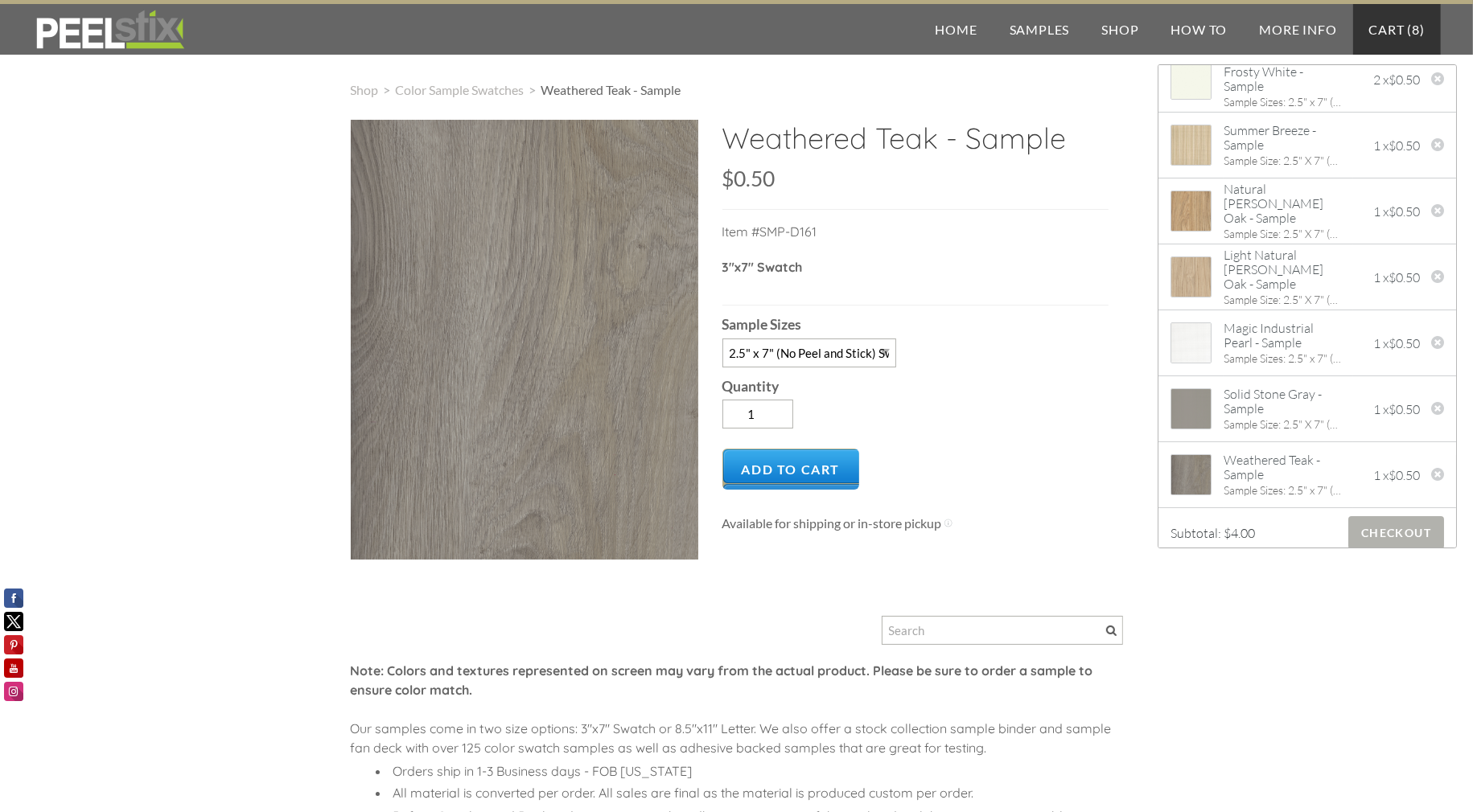
click at [1423, 524] on span "Checkout" at bounding box center [1396, 533] width 96 height 33
